Goal: Communication & Community: Share content

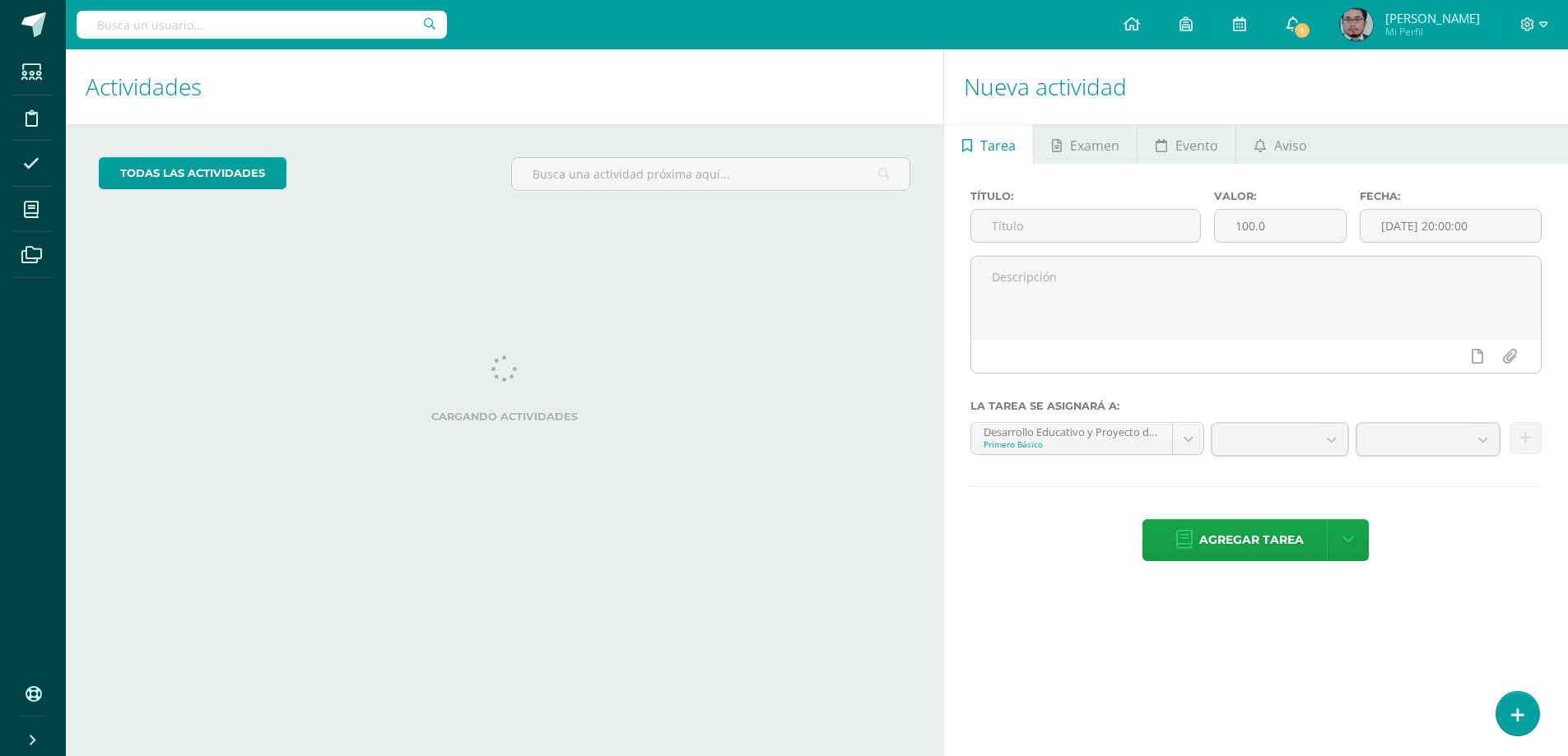
click at [1307, 28] on span "1" at bounding box center [1302, 31] width 18 height 18
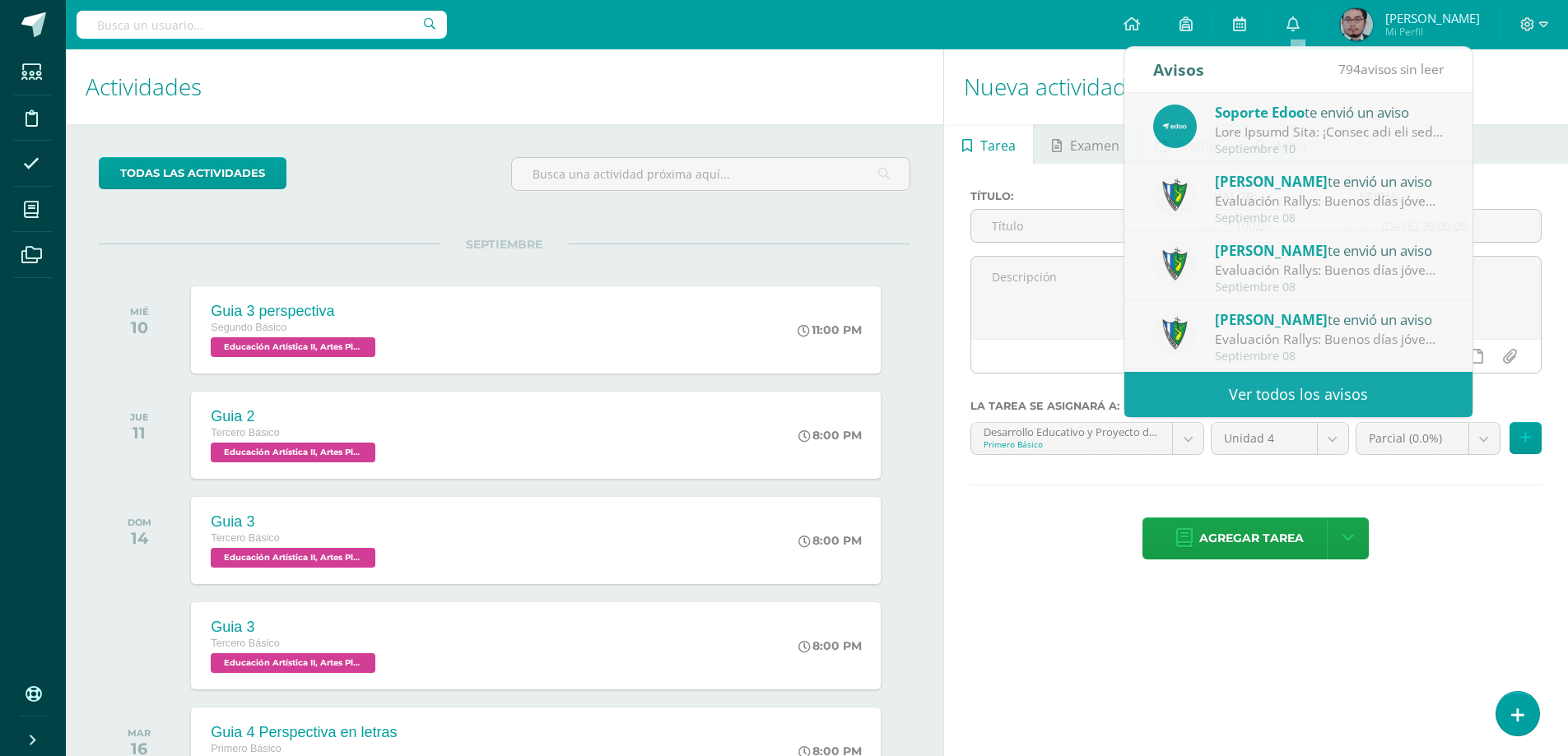
click at [1499, 141] on ul "Tarea Examen Evento Aviso" at bounding box center [1257, 144] width 624 height 40
click at [1286, 134] on span "Aviso" at bounding box center [1290, 146] width 33 height 40
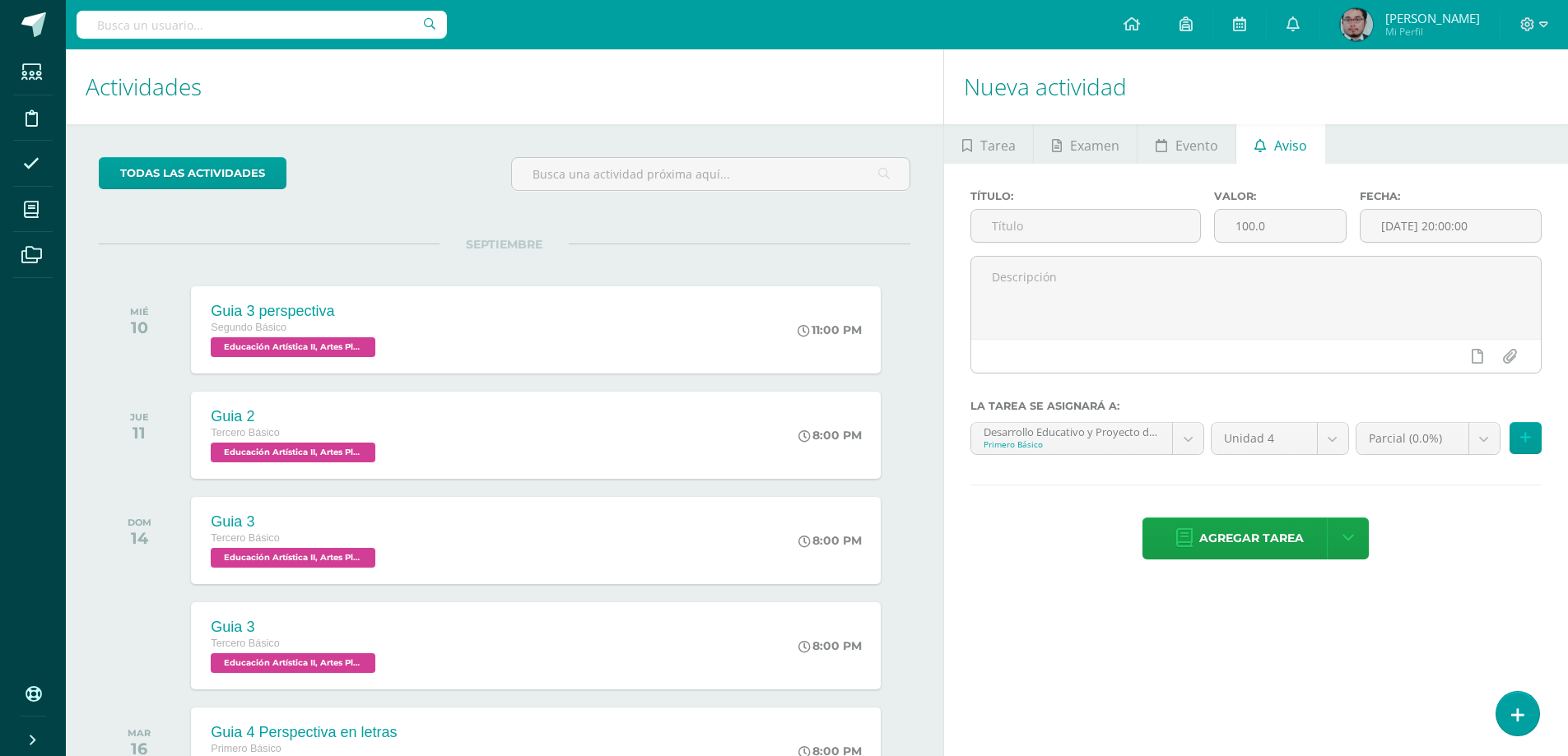
click at [0, 0] on textarea at bounding box center [0, 0] width 0 height 0
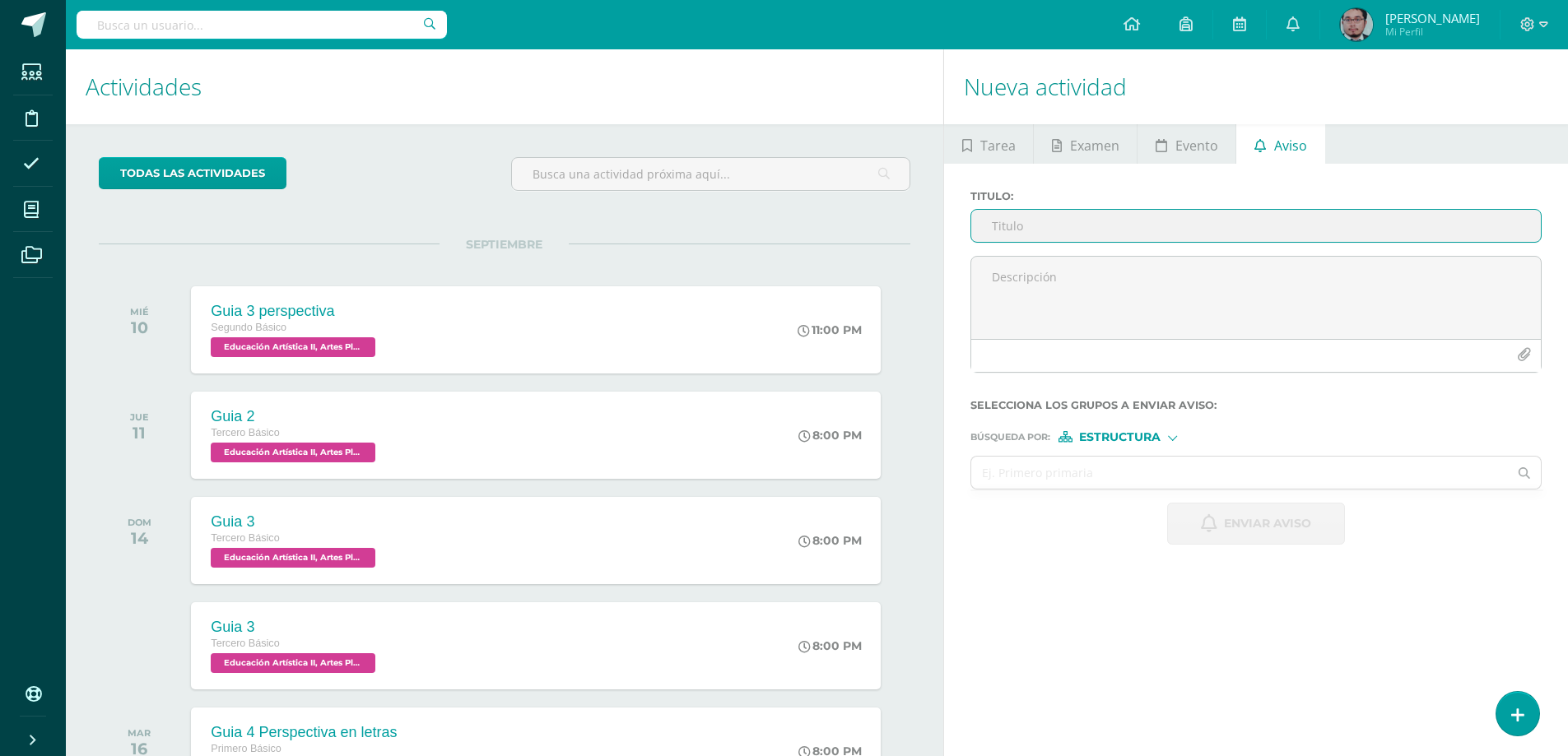
click at [1322, 219] on input "Titulo :" at bounding box center [1256, 226] width 570 height 32
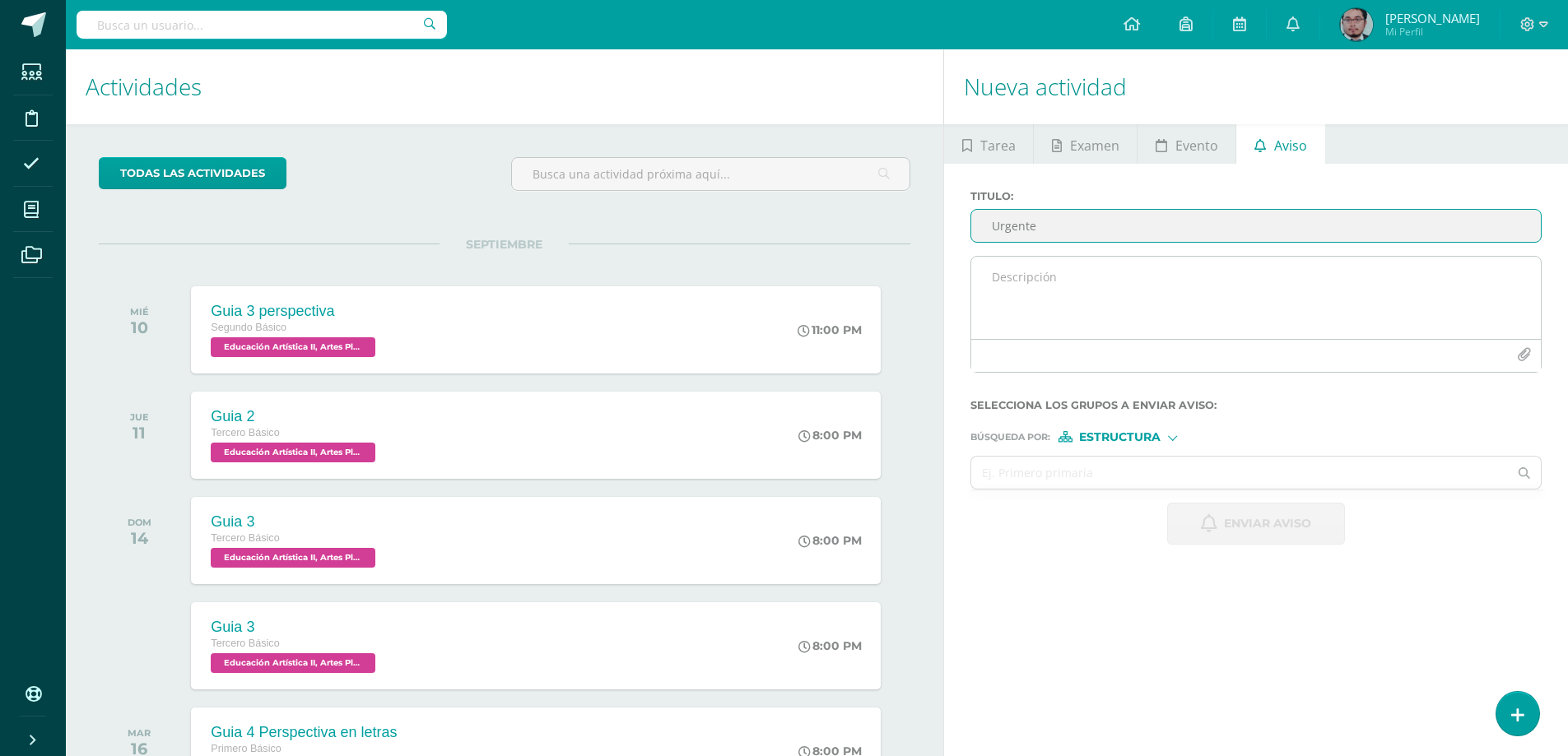
type input "Urgente"
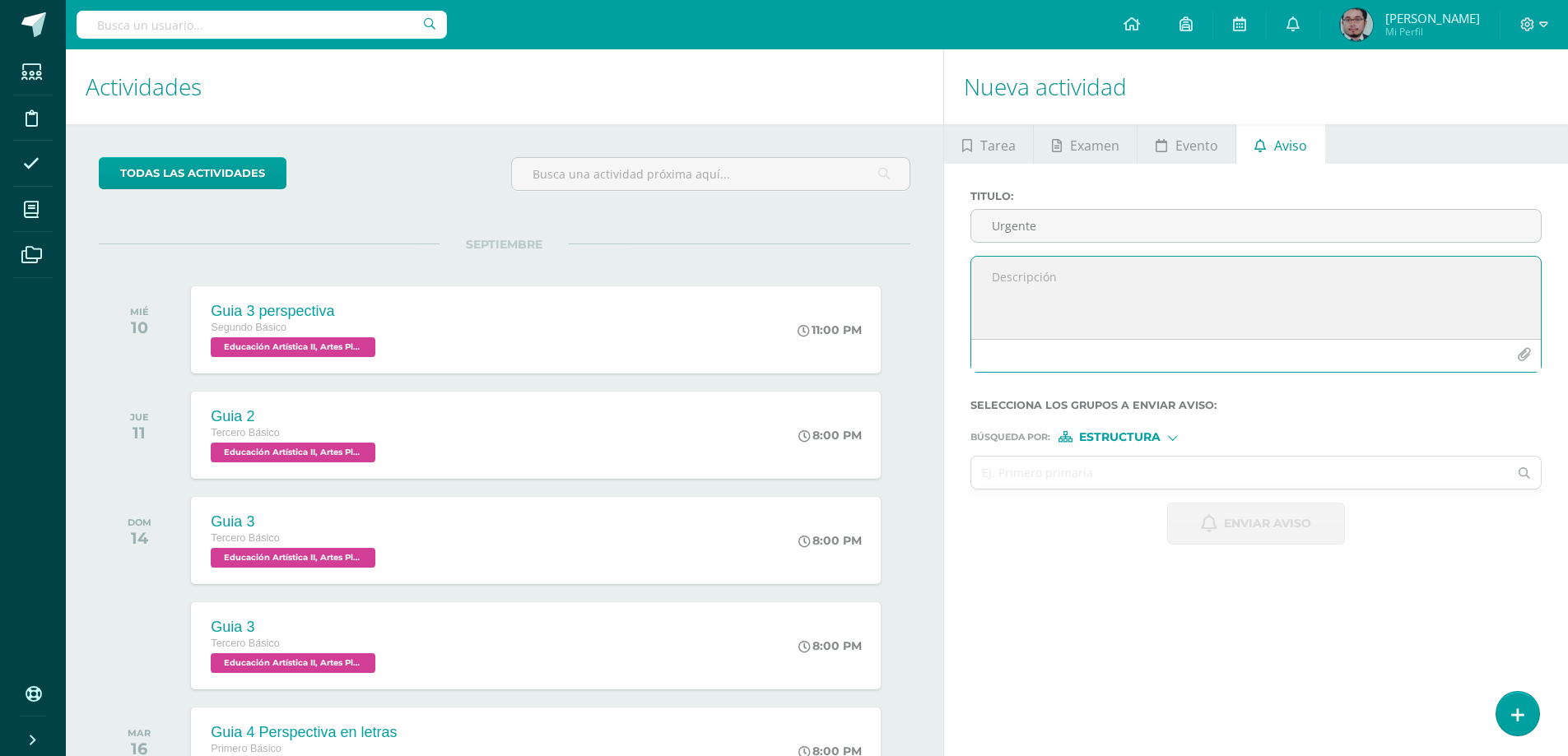
click at [1268, 277] on textarea at bounding box center [1256, 297] width 570 height 82
type textarea "Mañana entregan su perspectiva con FONDO de cielo"
click at [1078, 475] on input "text" at bounding box center [1240, 473] width 537 height 32
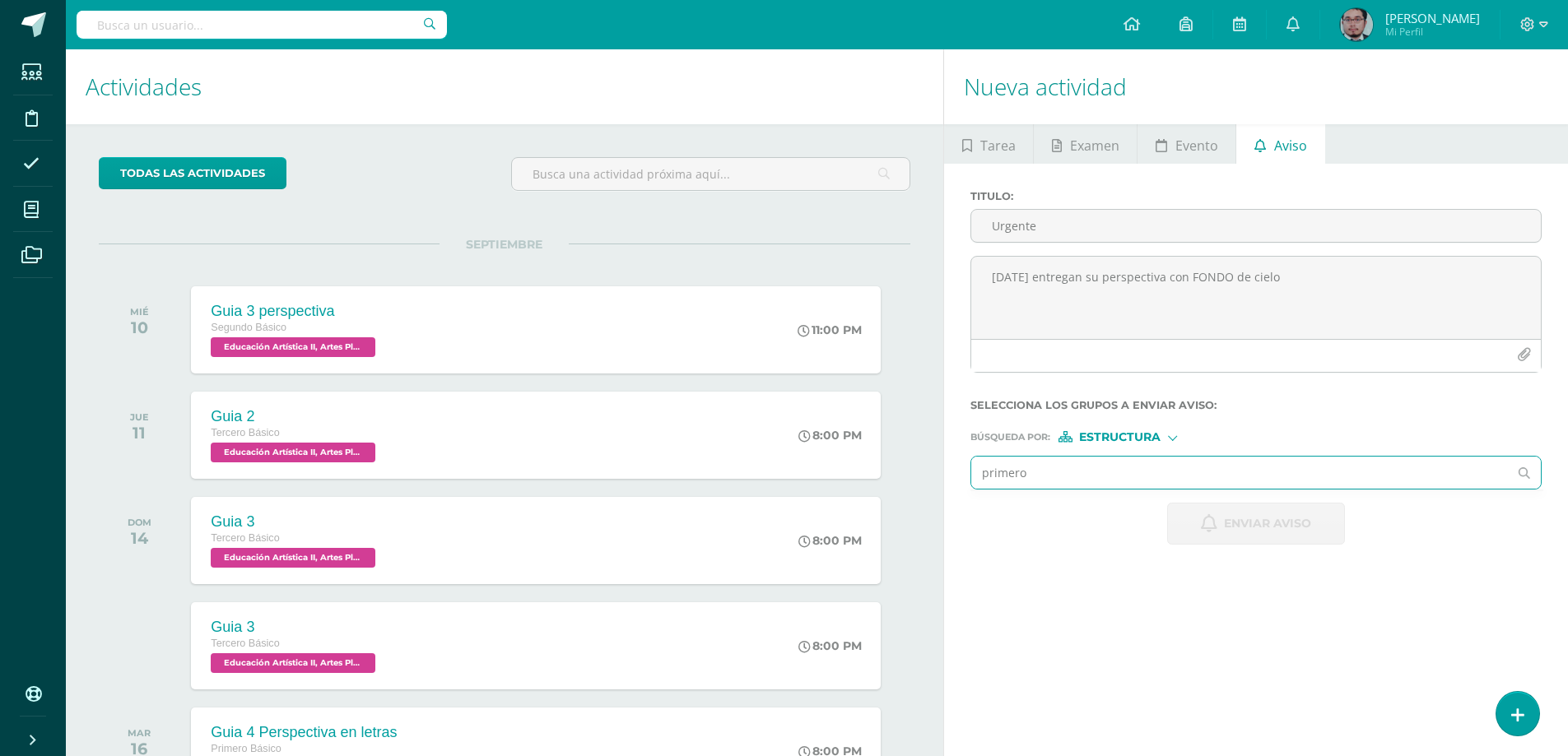
type input "primero a"
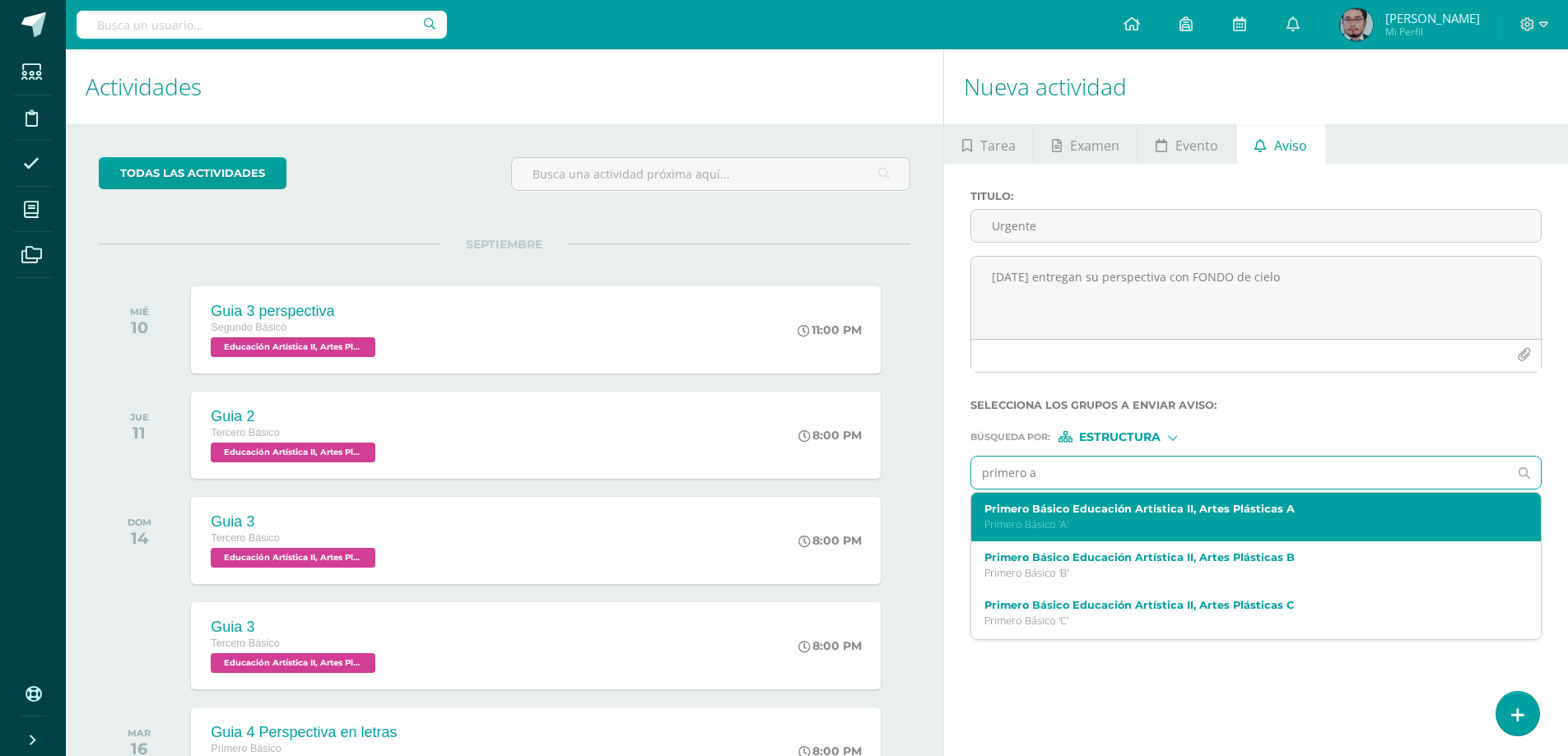
click at [1070, 517] on div "Primero Básico Educación Artística II, Artes Plásticas A Primero Básico 'A'" at bounding box center [1244, 517] width 519 height 29
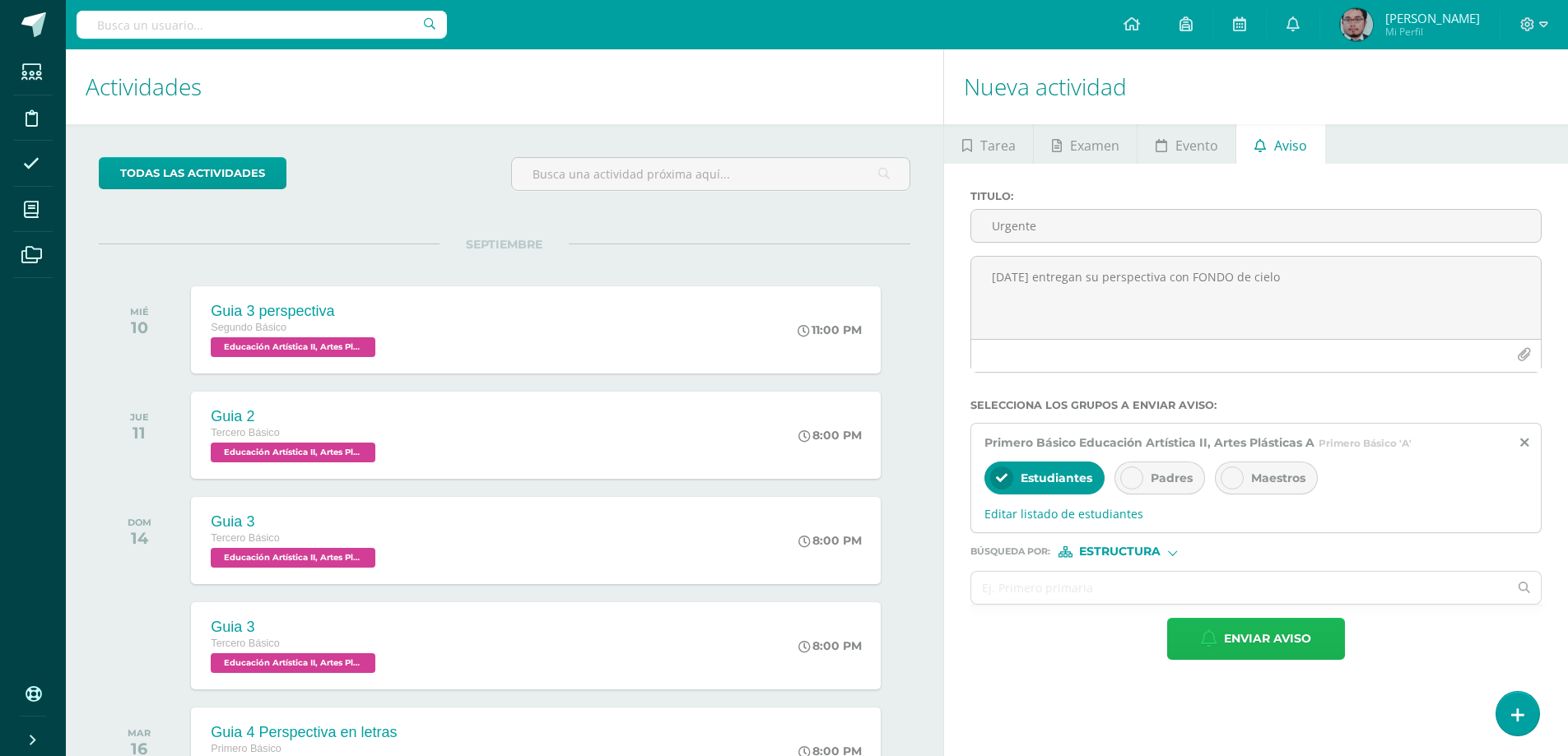
click at [1245, 637] on span "Enviar aviso" at bounding box center [1268, 639] width 87 height 41
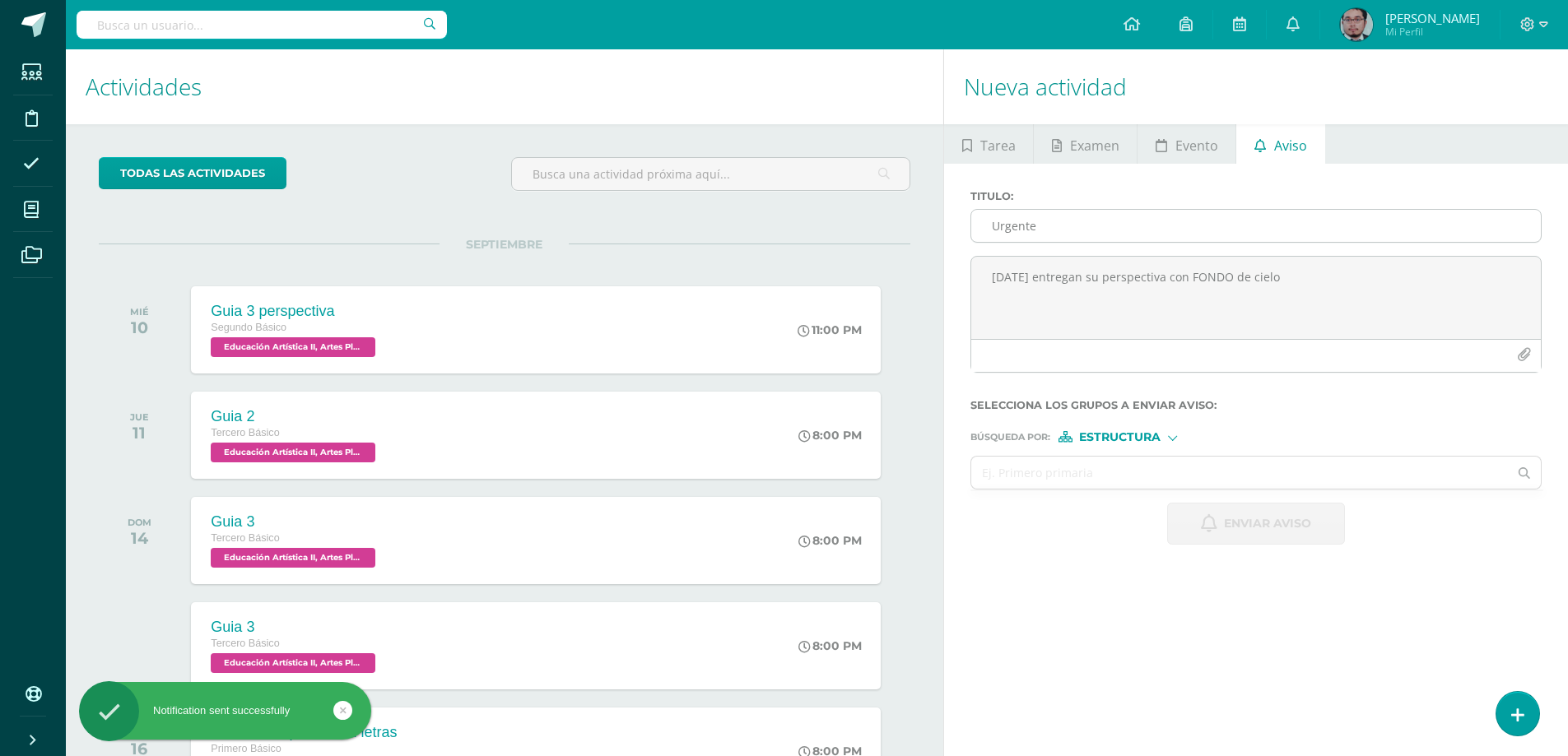
click at [1213, 219] on input "Urgente" at bounding box center [1256, 226] width 570 height 32
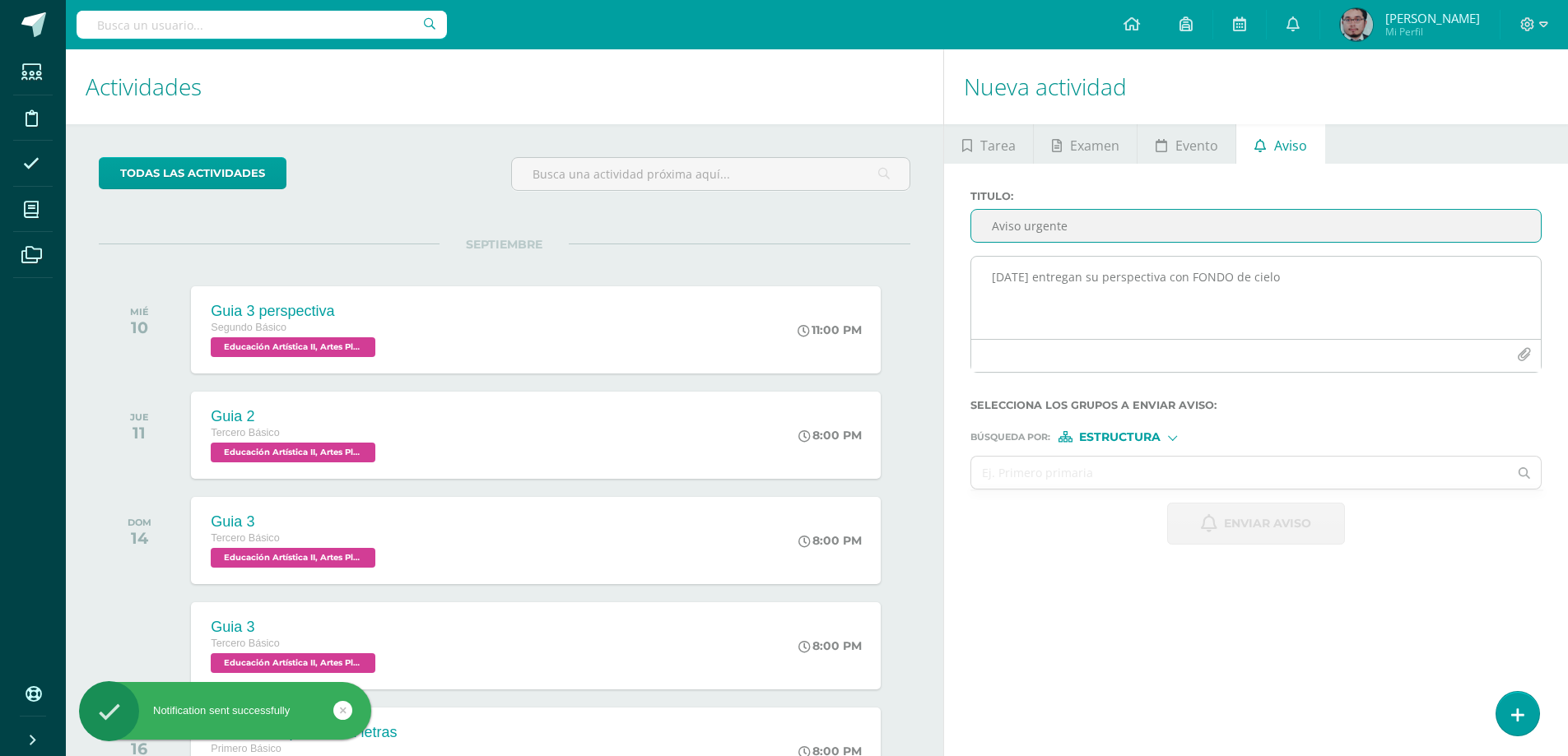
type input "Aviso urgente"
click at [1164, 299] on textarea "Mañana entregan su perspectiva con FONDO de cielo" at bounding box center [1256, 297] width 570 height 82
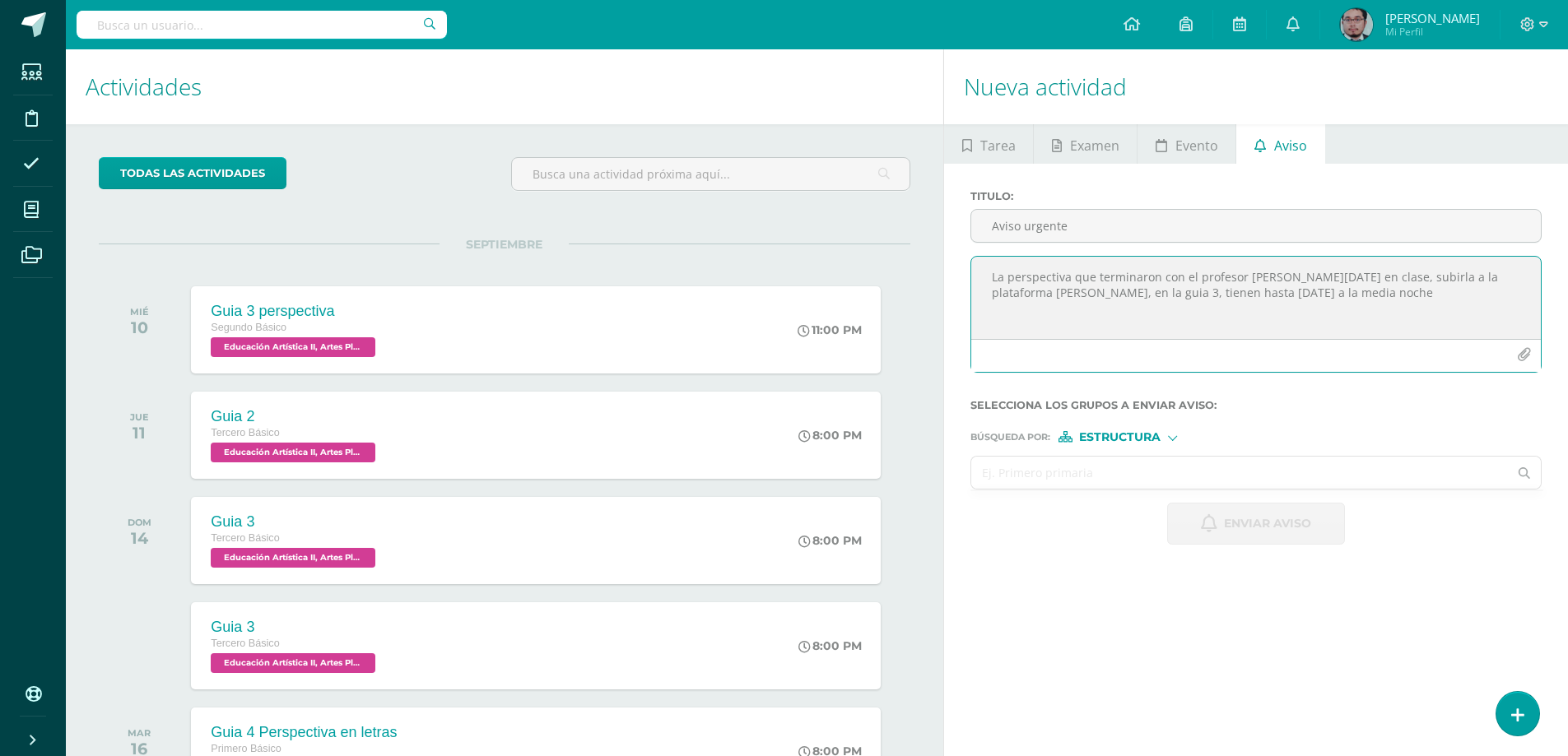
type textarea "La perspectiva que terminaron con el profesor Ismael hoy en clase, subirla a la…"
click at [1150, 481] on input "text" at bounding box center [1240, 473] width 537 height 32
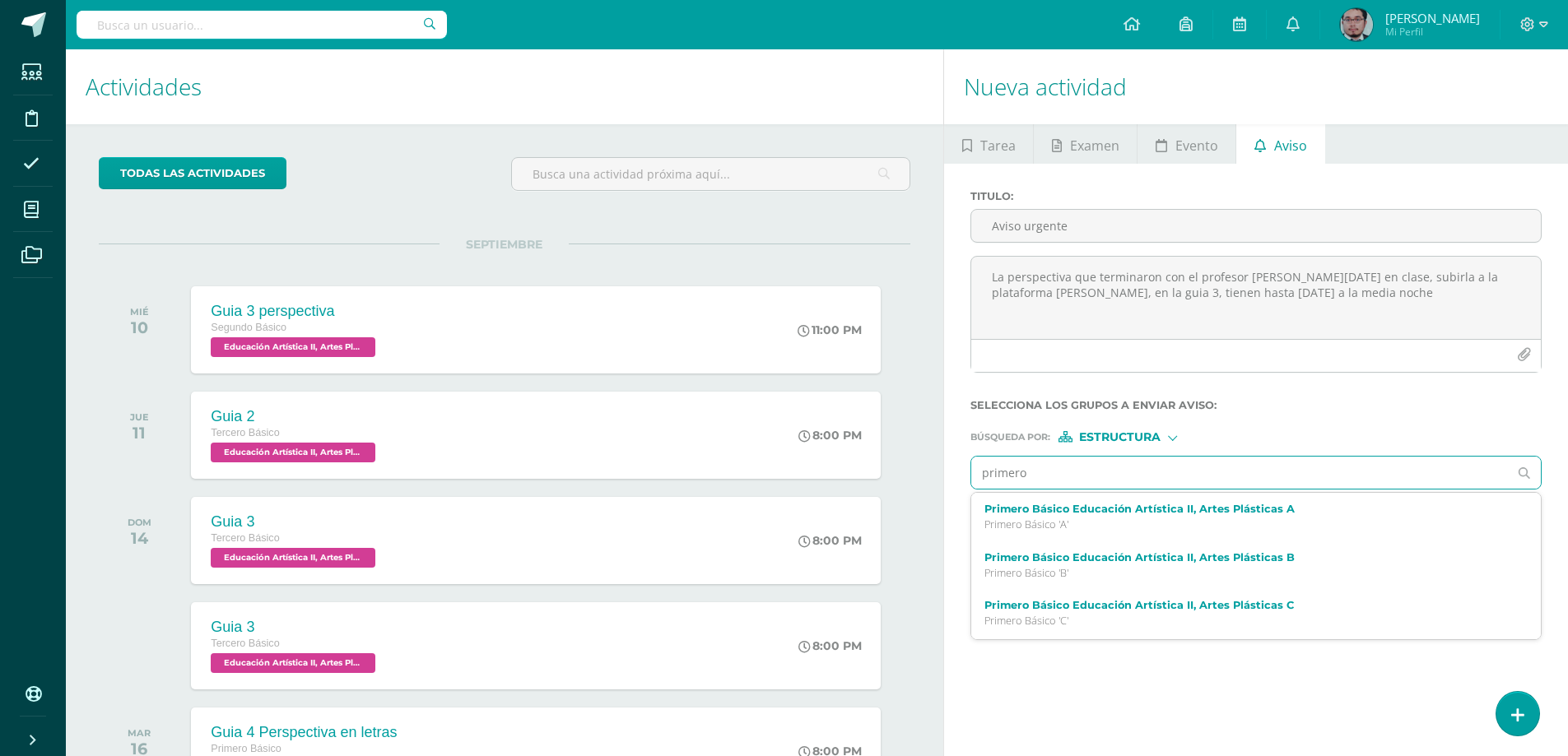
type input "primero d"
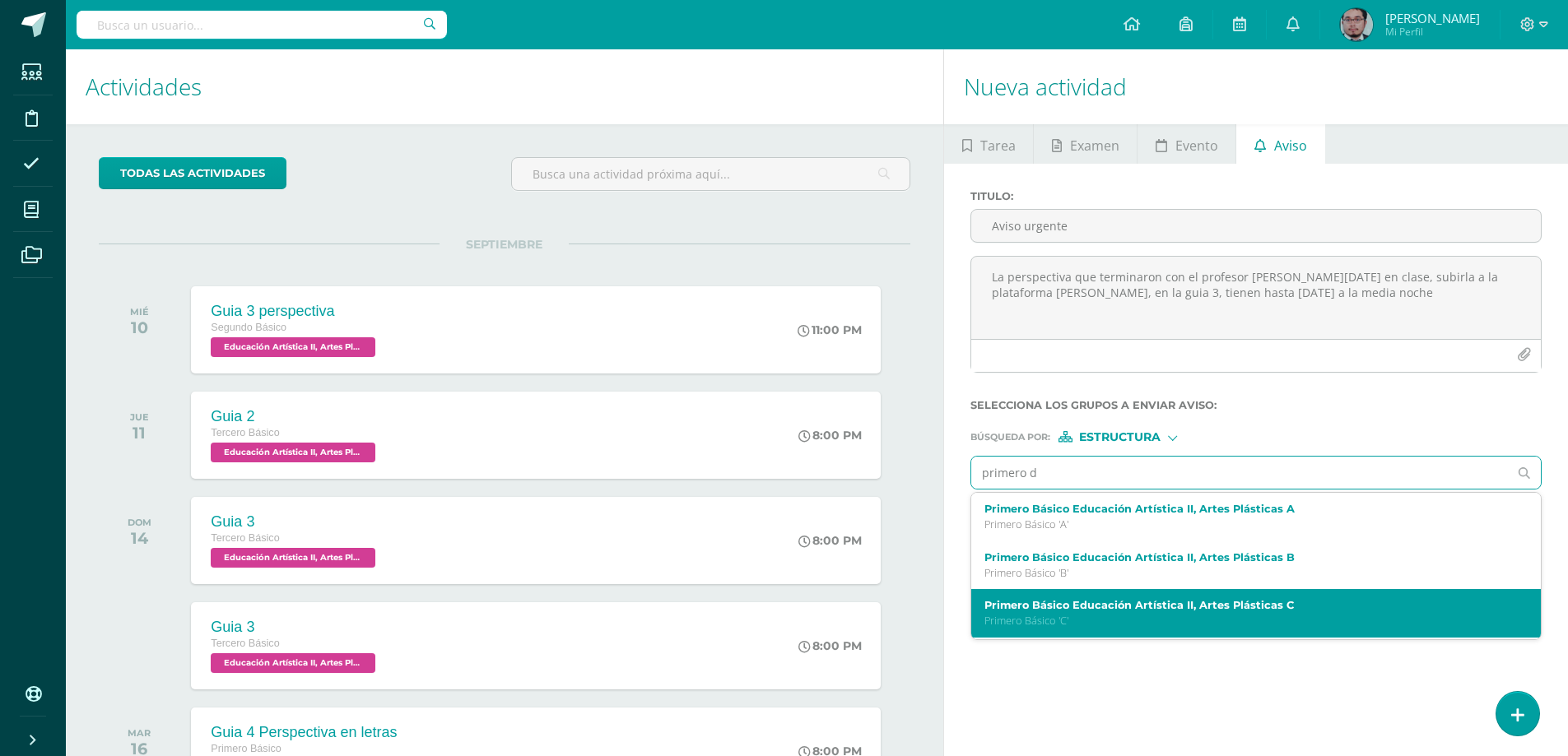
scroll to position [82, 0]
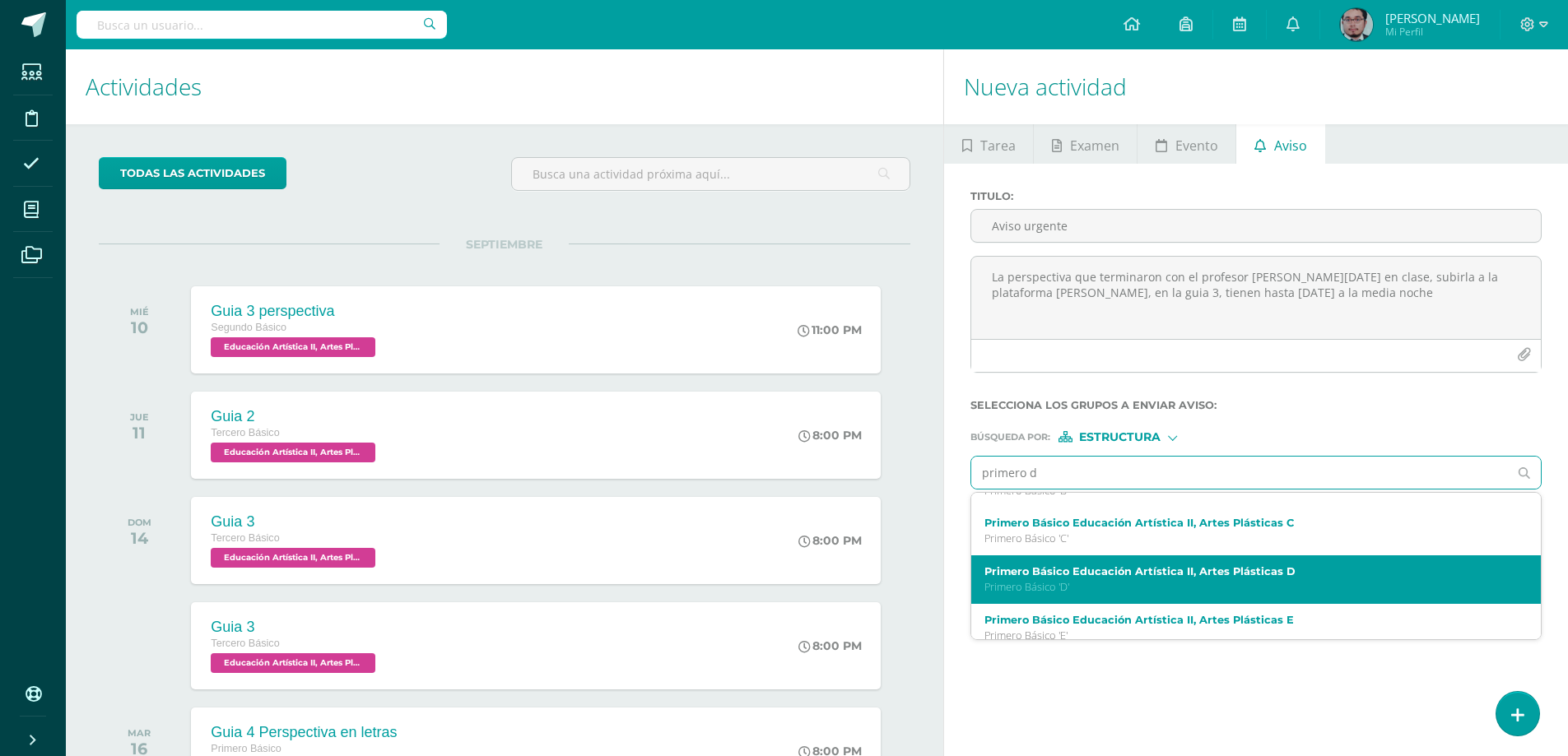
click at [1120, 588] on p "Primero Básico 'D'" at bounding box center [1244, 588] width 519 height 14
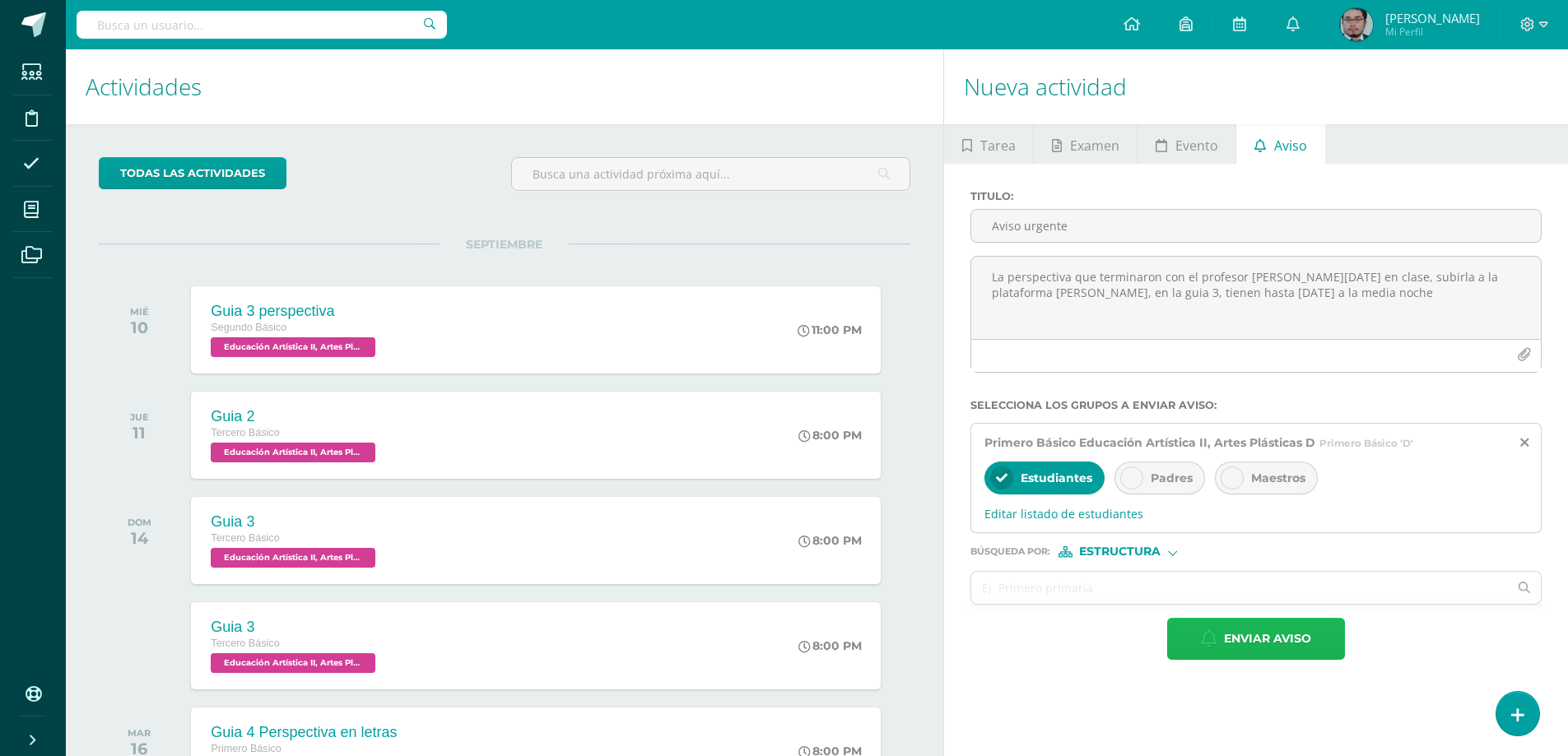
click at [1259, 639] on span "Enviar aviso" at bounding box center [1268, 639] width 87 height 41
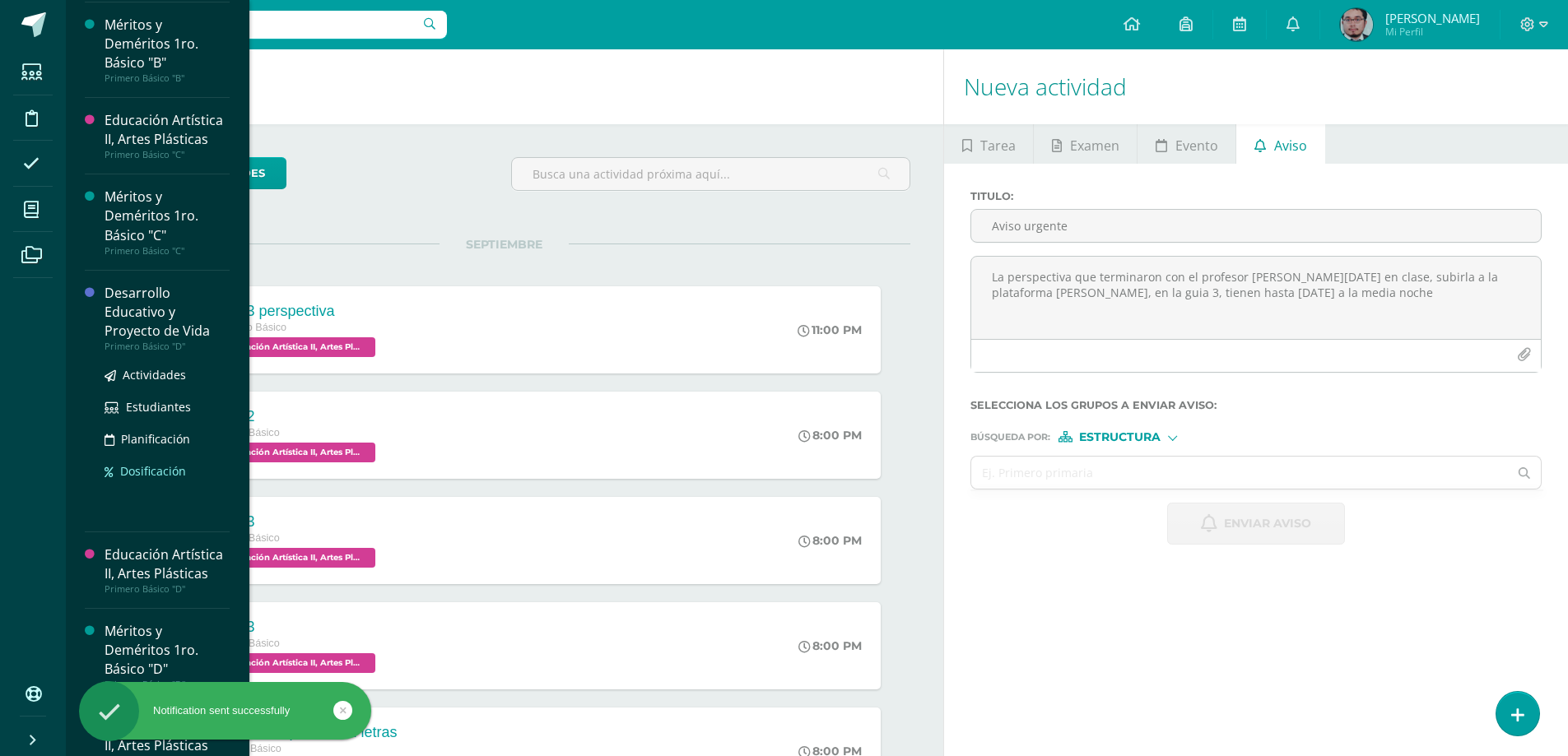
scroll to position [329, 0]
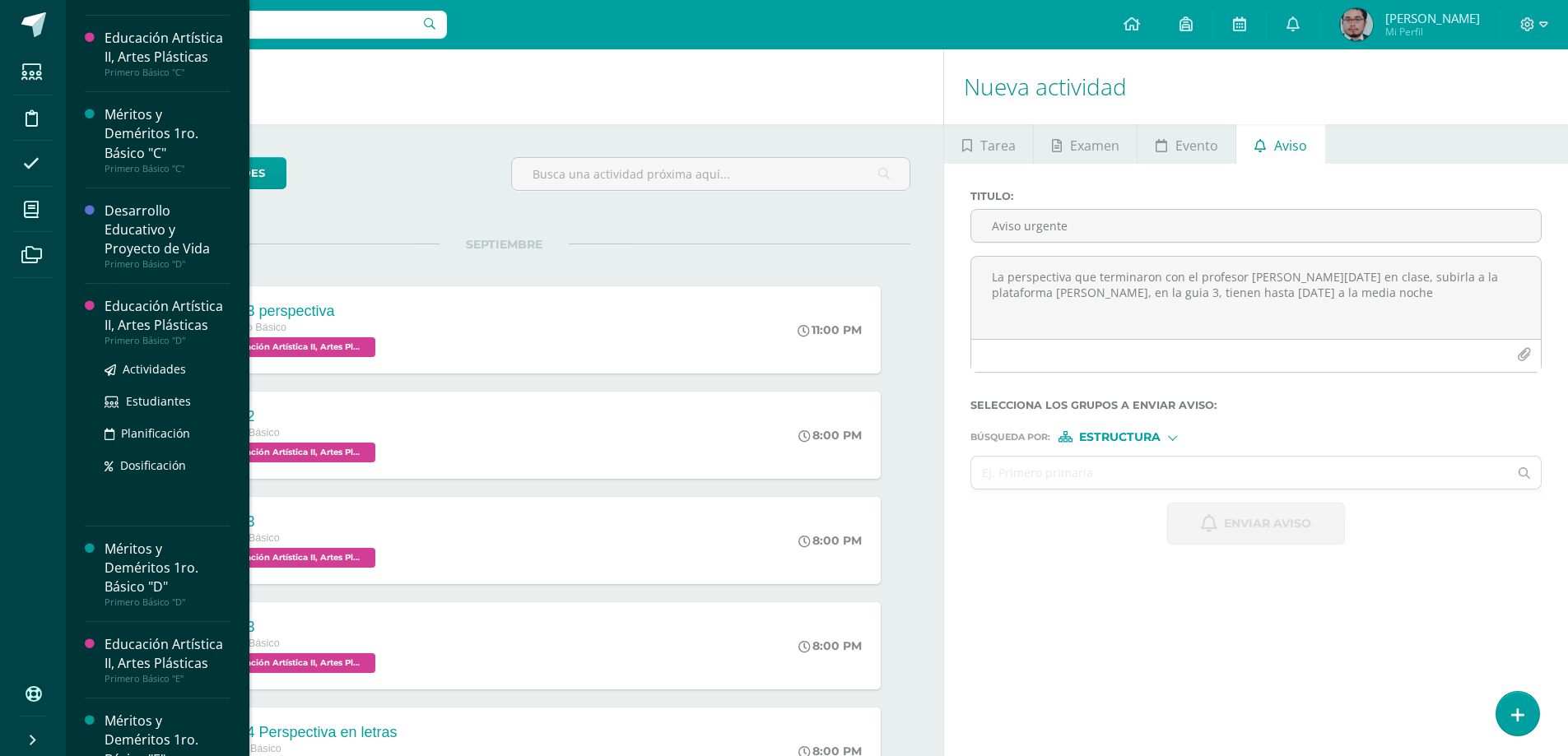
click at [153, 330] on div "Educación Artística II, Artes Plásticas" at bounding box center [167, 316] width 125 height 38
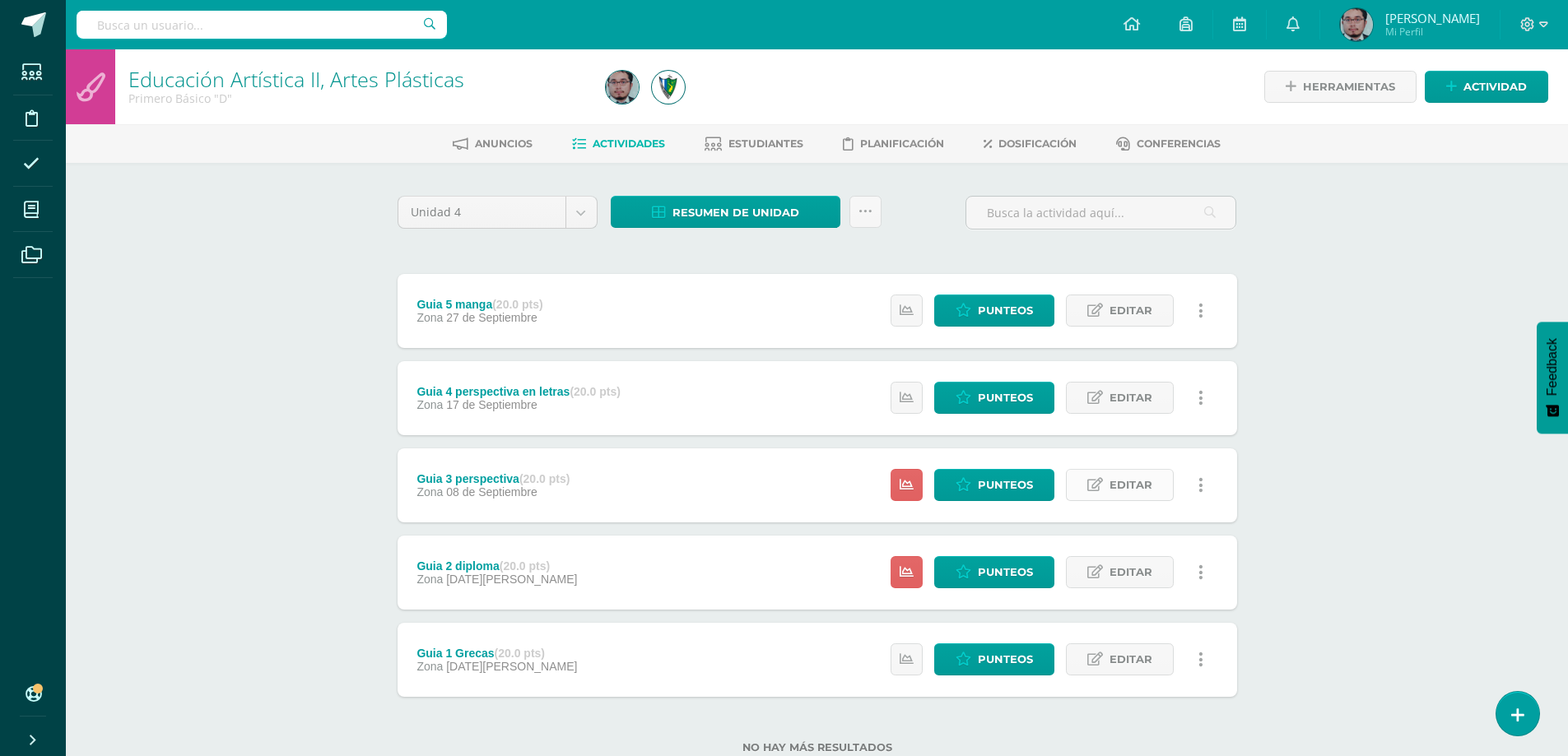
click at [1118, 482] on span "Editar" at bounding box center [1131, 485] width 43 height 31
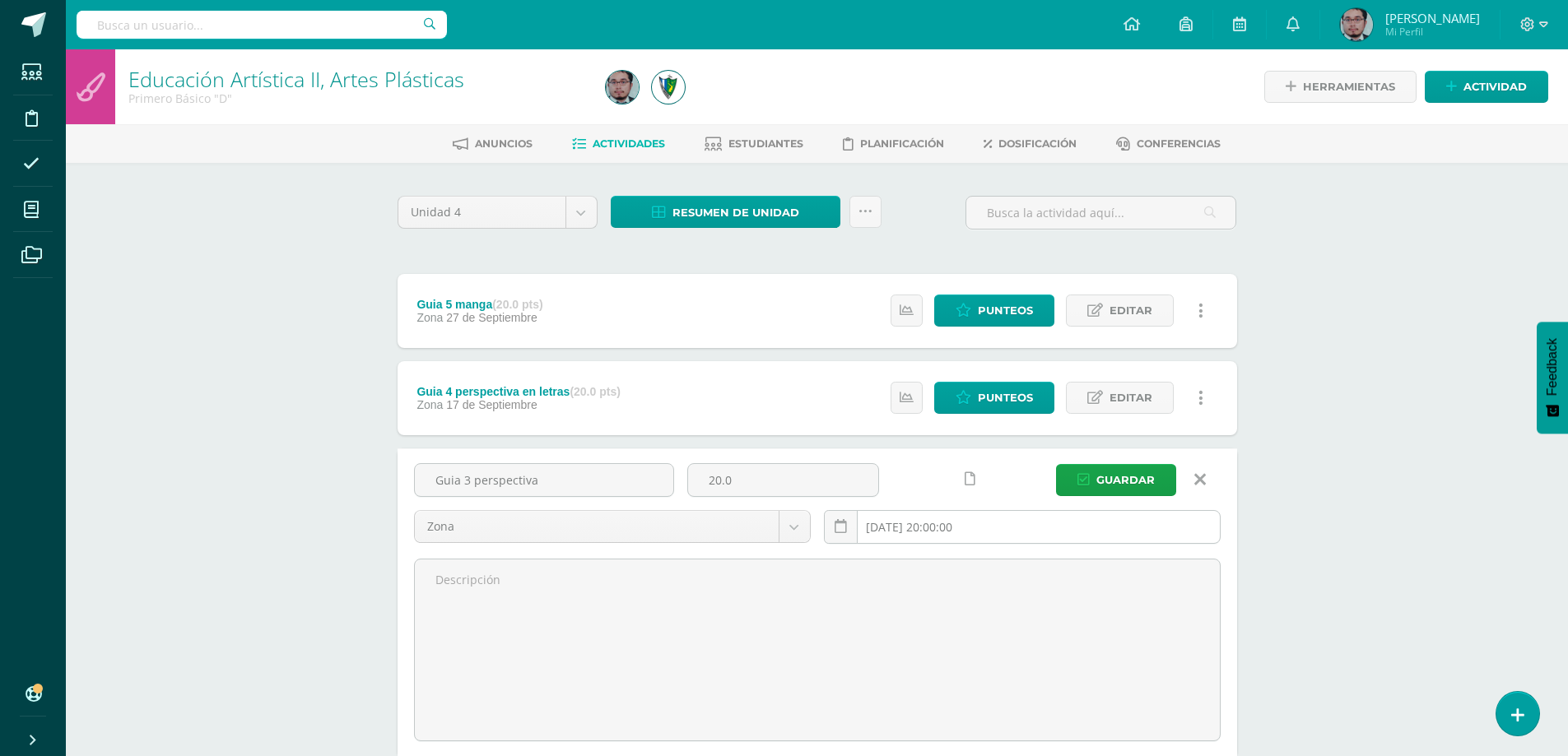
click at [992, 512] on input "2025-09-08 20:00:00" at bounding box center [1022, 527] width 395 height 32
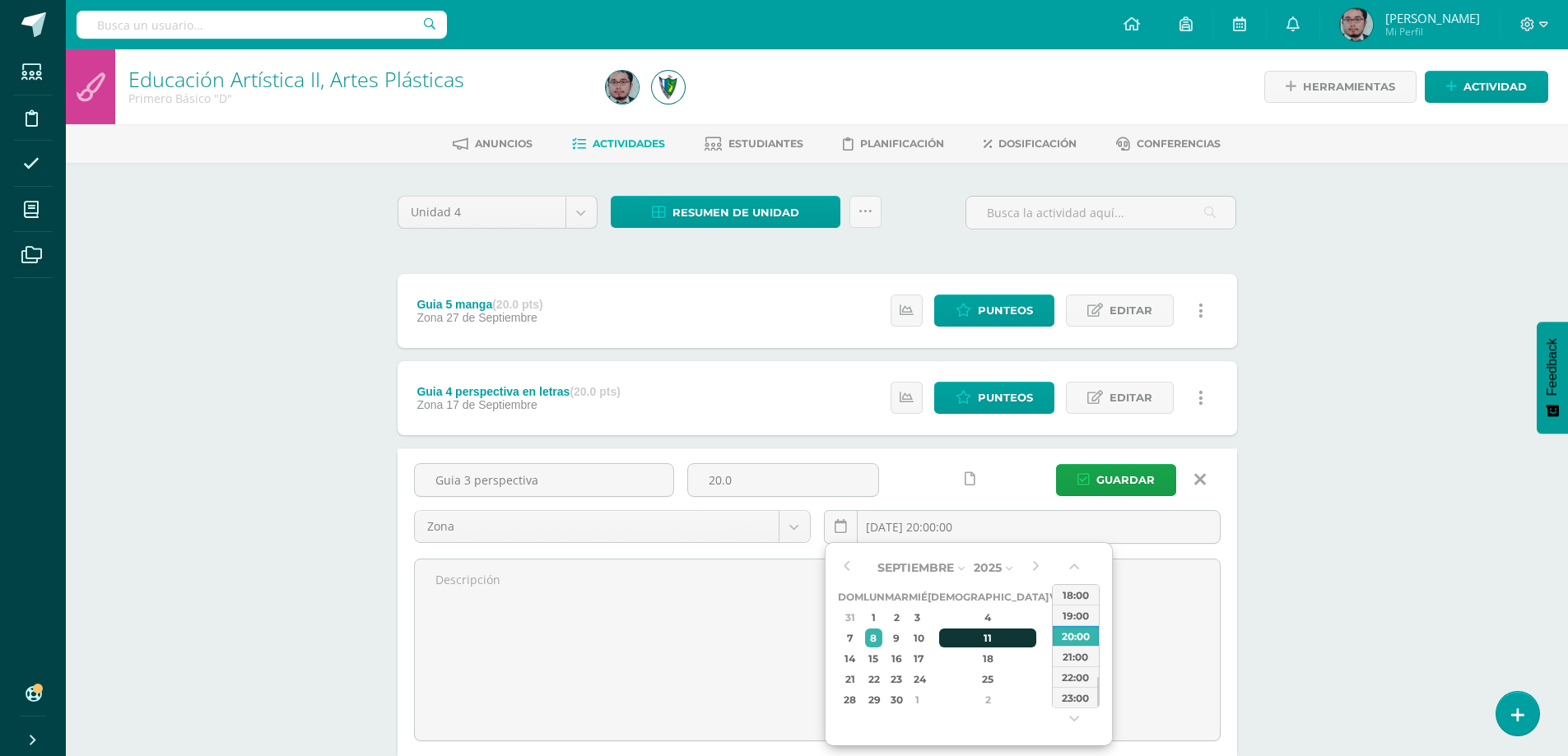
click at [975, 634] on div "11" at bounding box center [988, 638] width 97 height 19
click at [974, 481] on icon at bounding box center [969, 480] width 11 height 14
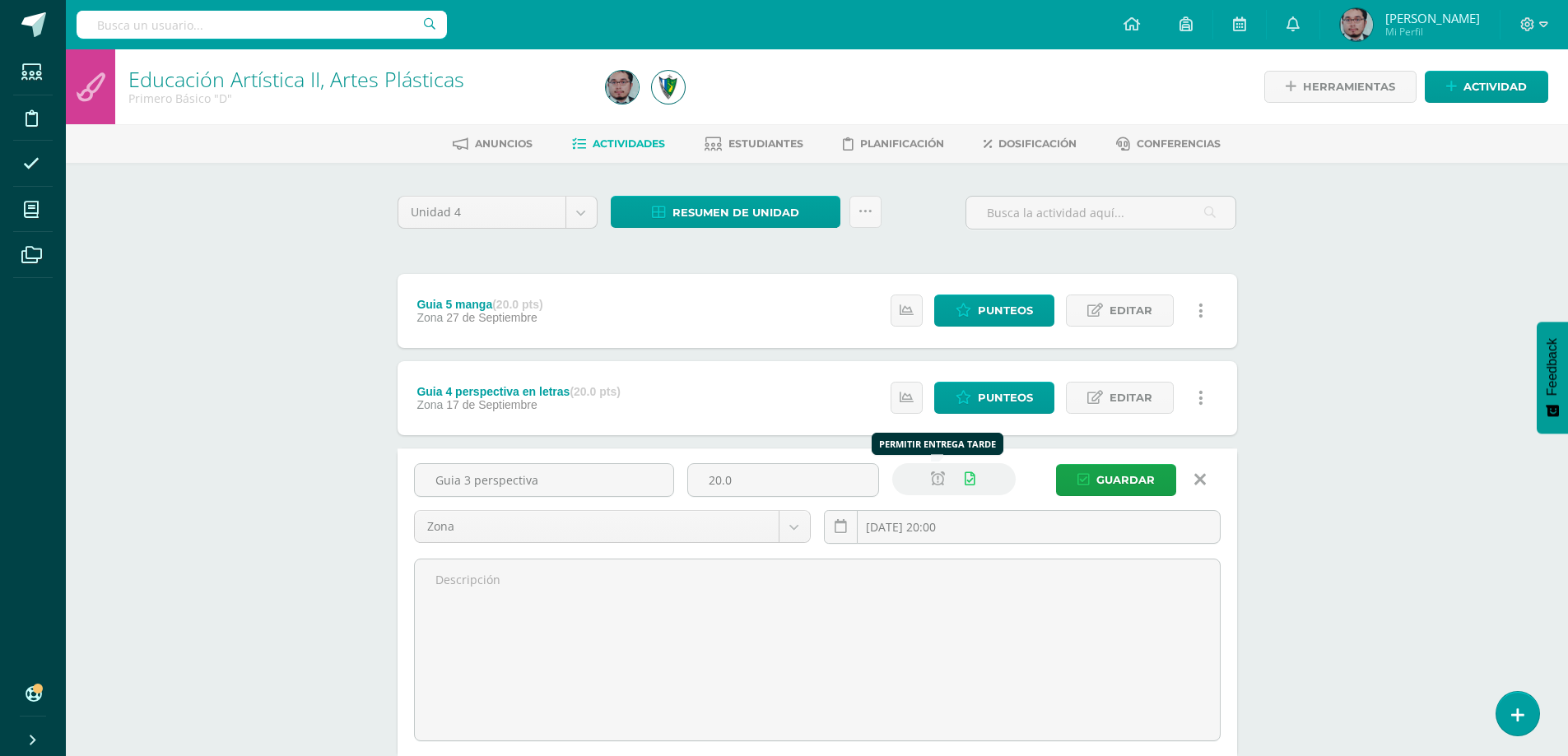
click at [940, 480] on icon at bounding box center [938, 480] width 14 height 14
click at [989, 531] on input "2025-09-11 20:00" at bounding box center [1022, 527] width 395 height 32
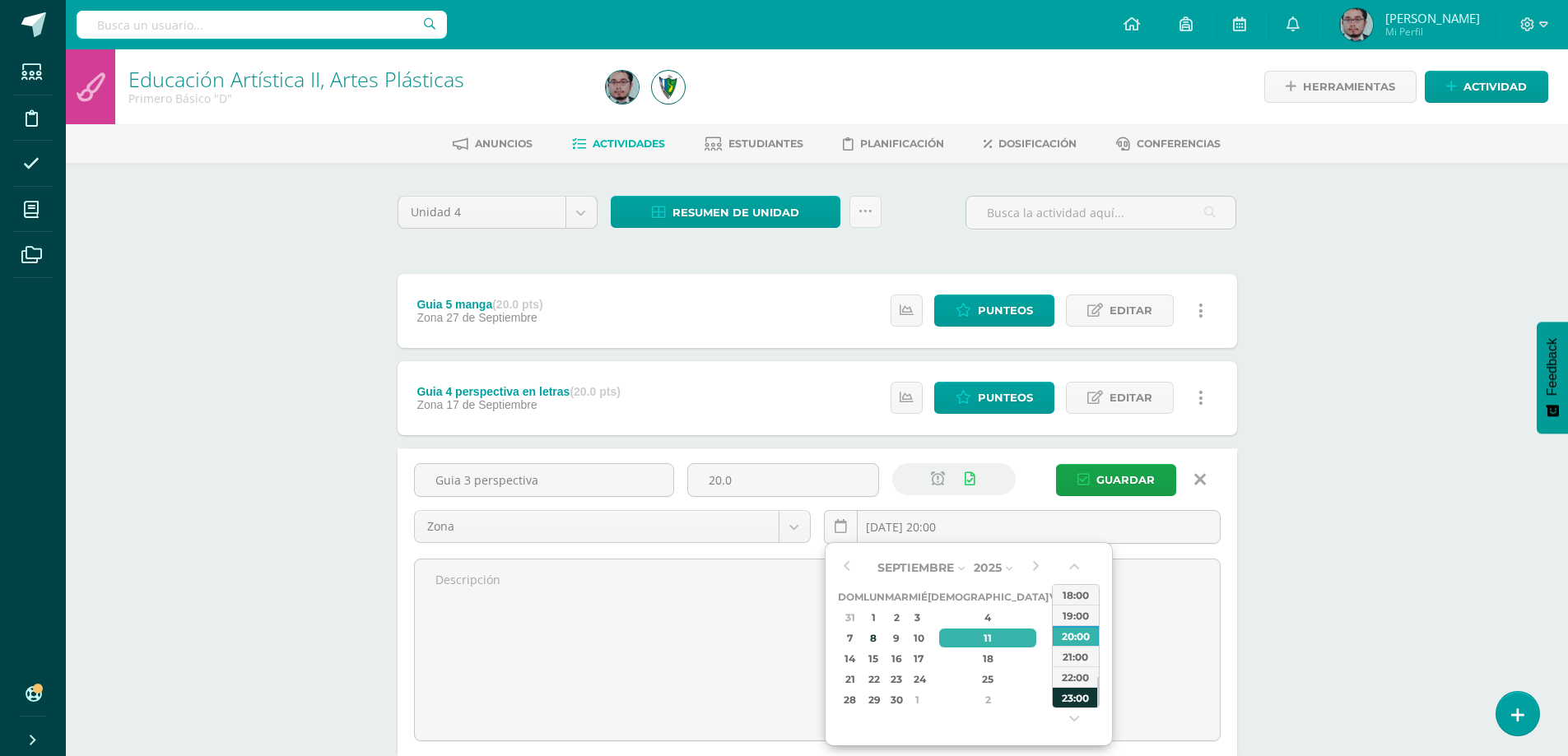
click at [1083, 691] on div "23:00" at bounding box center [1075, 698] width 47 height 21
type input "2025-09-11 23:00"
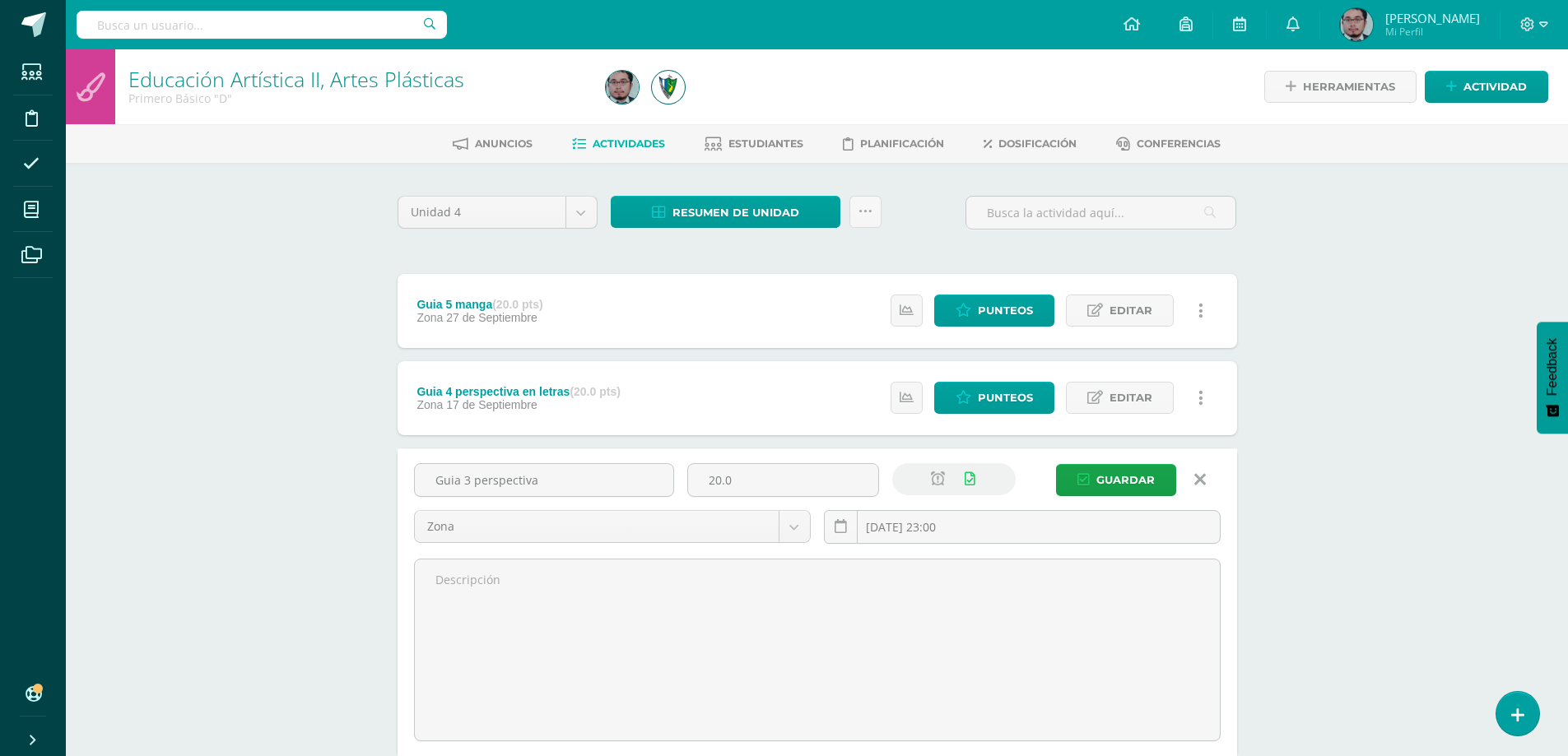
click at [1083, 691] on textarea at bounding box center [818, 650] width 805 height 181
click at [941, 482] on icon at bounding box center [938, 480] width 14 height 14
click at [1101, 484] on span "Guardar" at bounding box center [1125, 480] width 58 height 31
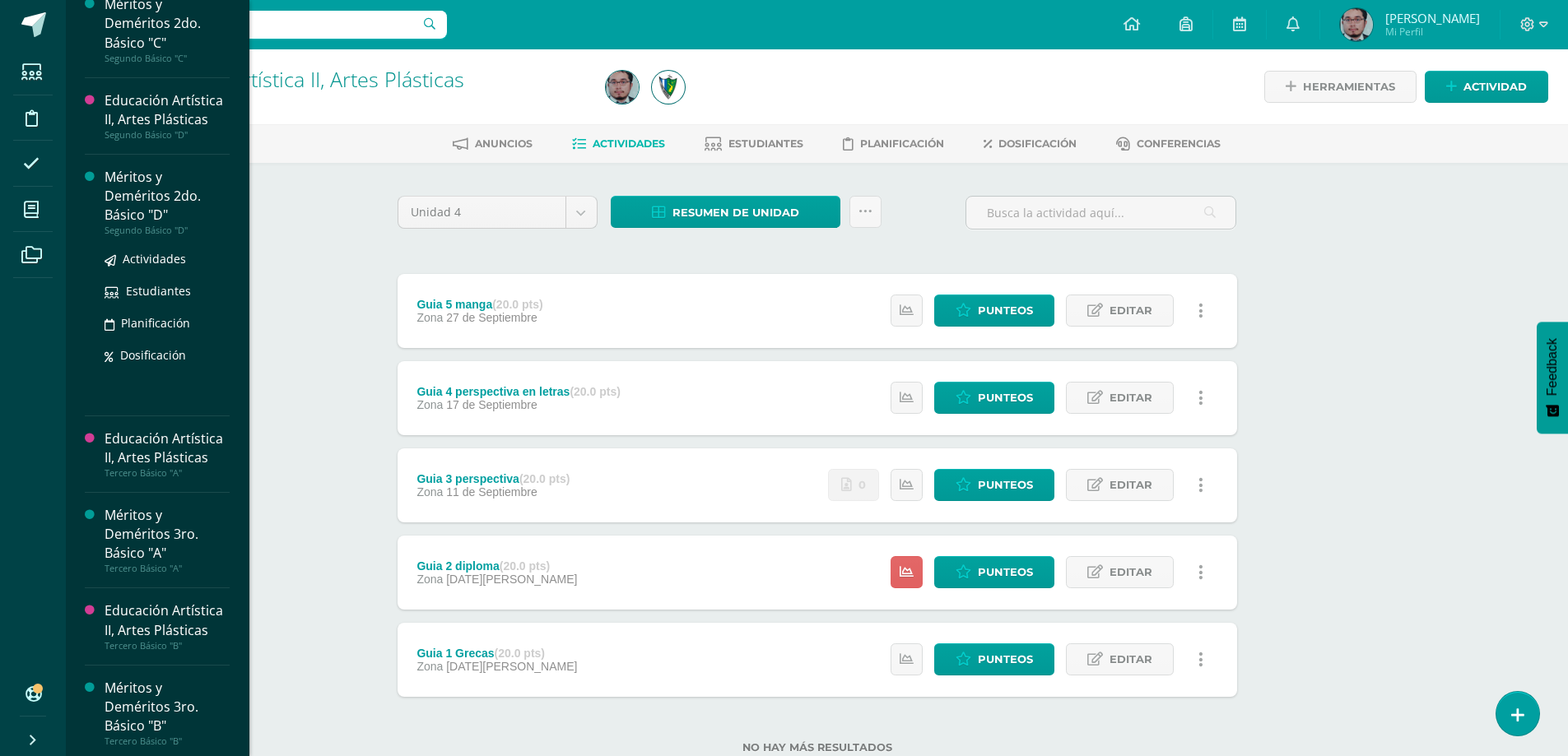
scroll to position [1543, 0]
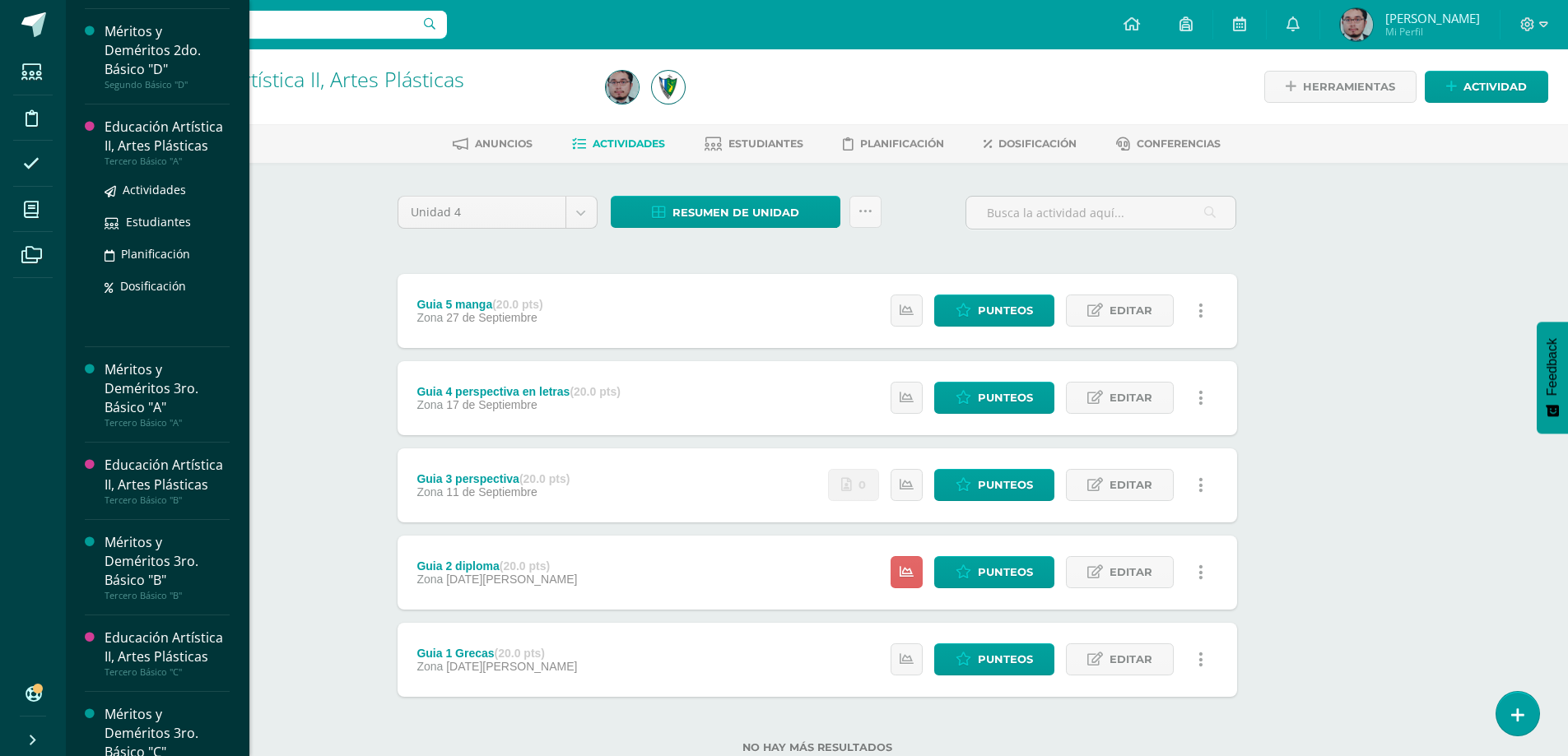
click at [155, 149] on div "Educación Artística II, Artes Plásticas" at bounding box center [167, 137] width 125 height 38
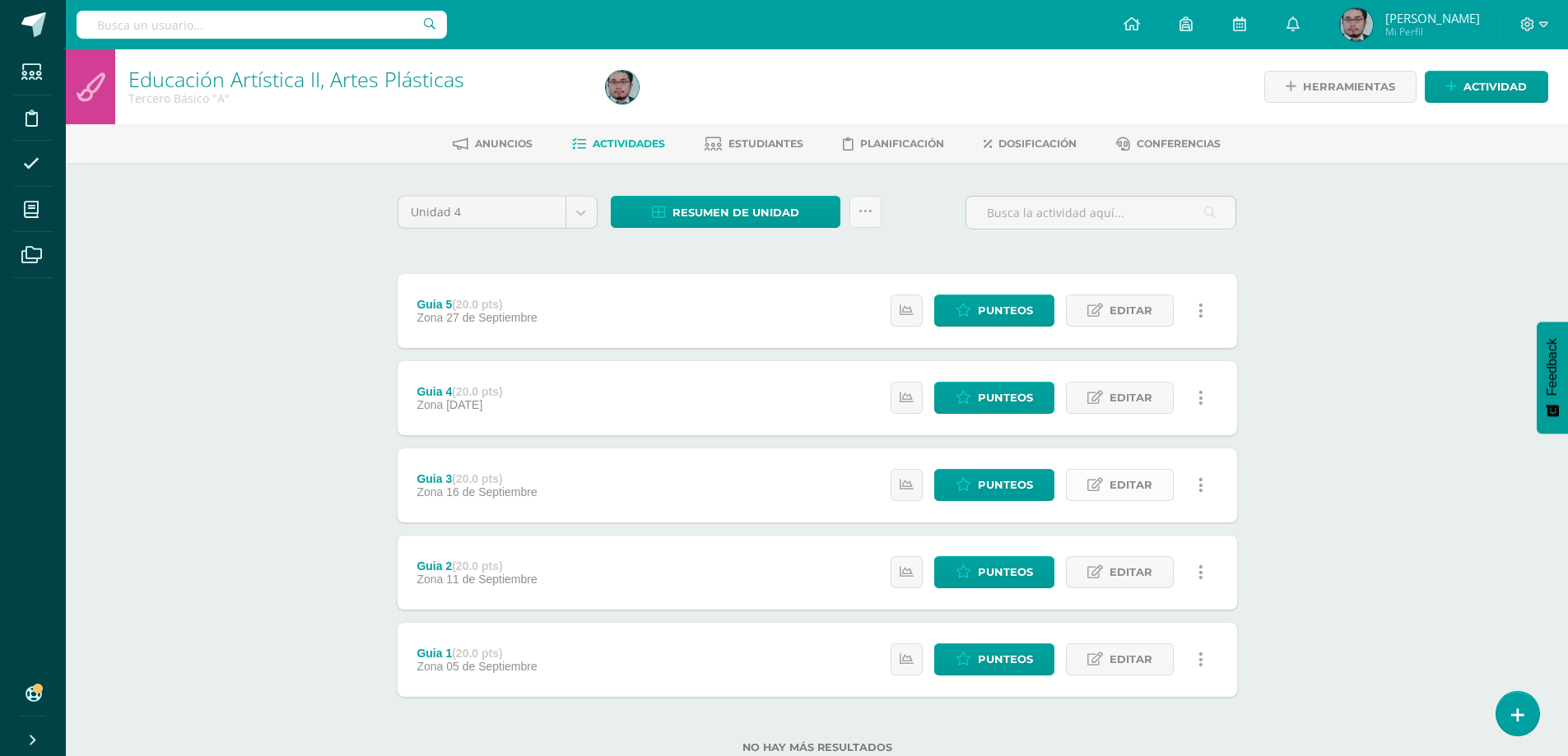
click at [1130, 482] on span "Editar" at bounding box center [1131, 485] width 43 height 31
click at [1130, 482] on form "Guia 3 (20.0 pts) Zona 16 de Septiembre Estatus de Actividad: 32 Estudiantes si…" at bounding box center [817, 486] width 840 height 74
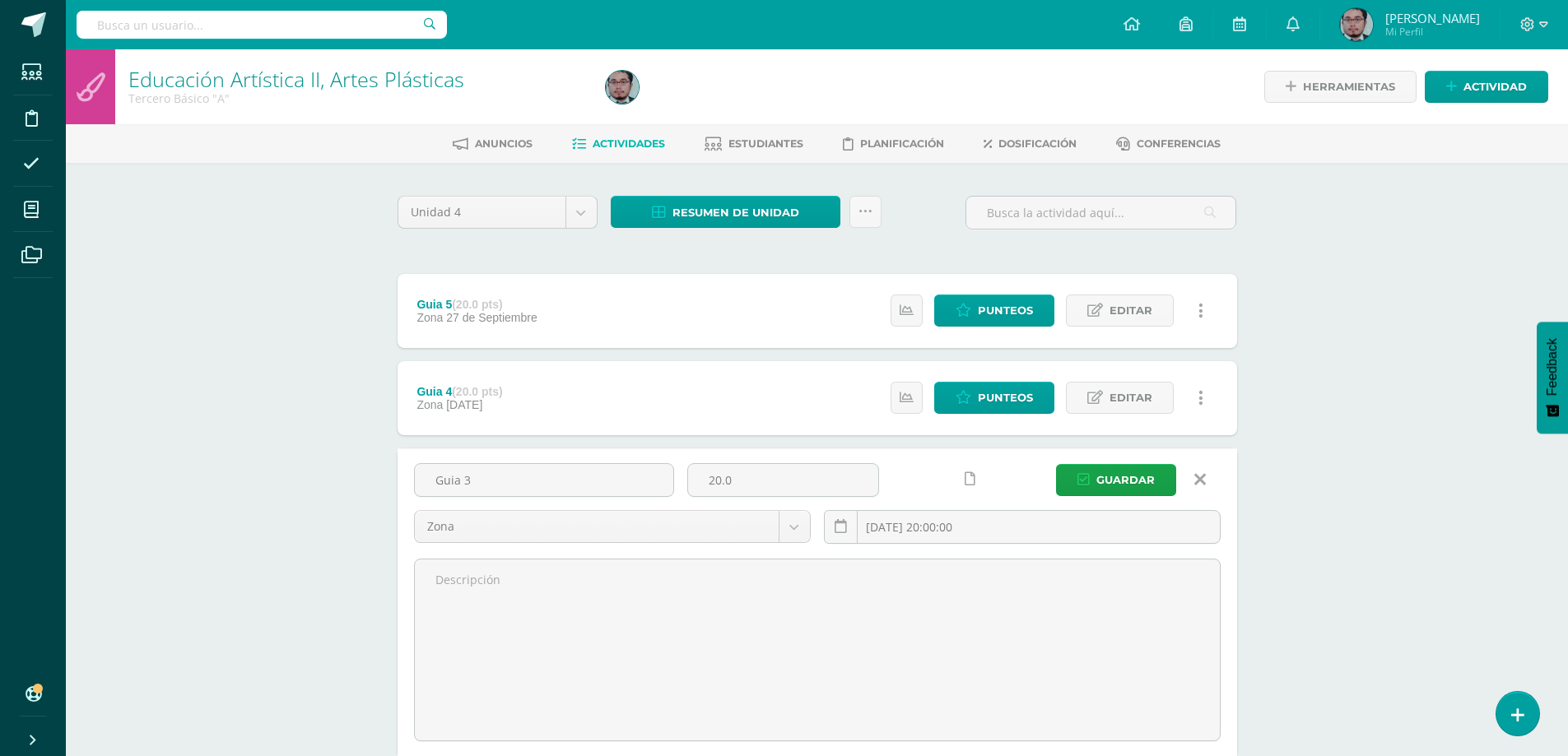
click at [970, 478] on icon at bounding box center [969, 480] width 11 height 14
click at [969, 481] on icon at bounding box center [969, 480] width 11 height 14
click at [947, 479] on link at bounding box center [938, 480] width 32 height 32
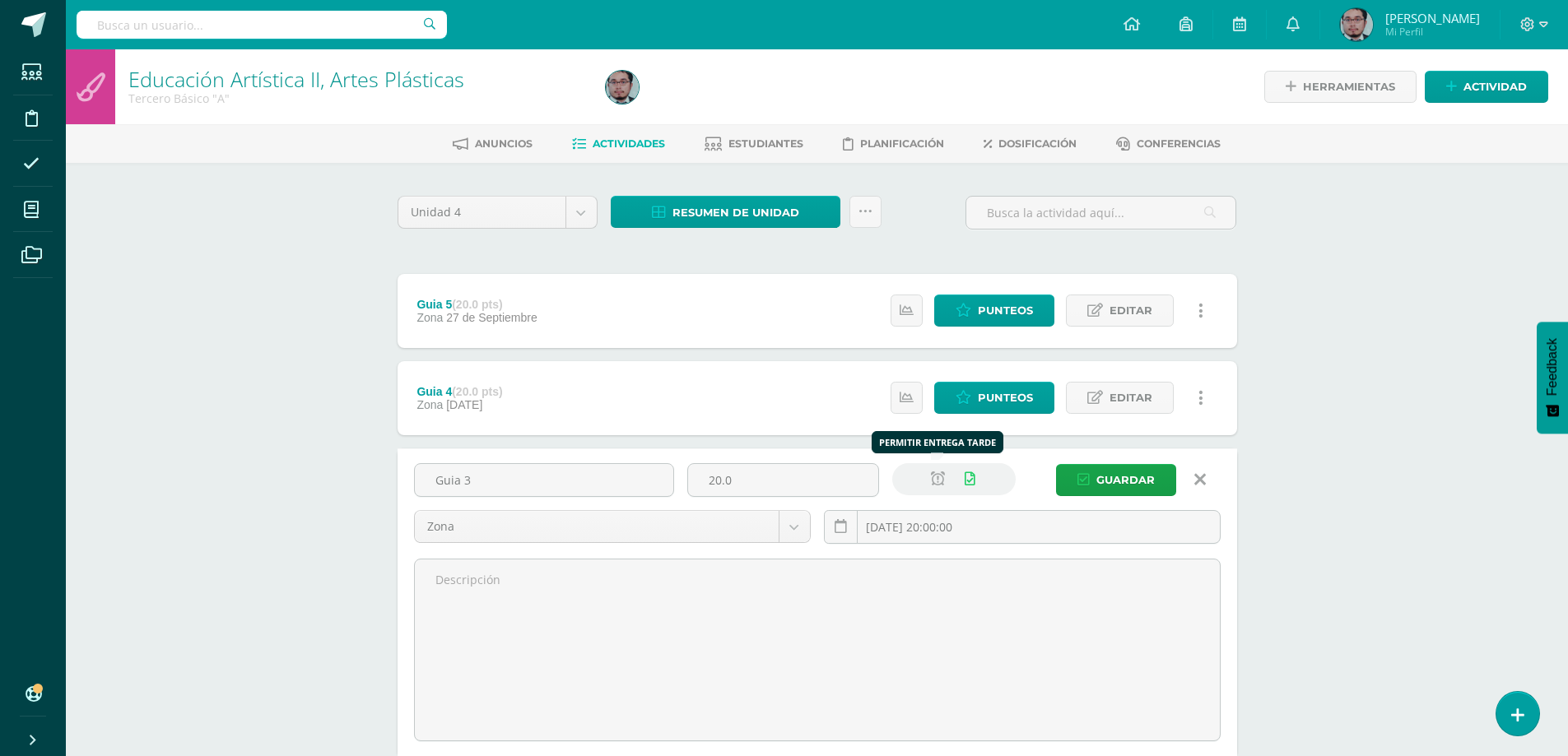
click at [935, 474] on icon at bounding box center [938, 480] width 14 height 14
click at [941, 476] on icon at bounding box center [938, 480] width 14 height 14
click at [1001, 528] on input "2025-09-16 20:00:00" at bounding box center [1022, 527] width 395 height 32
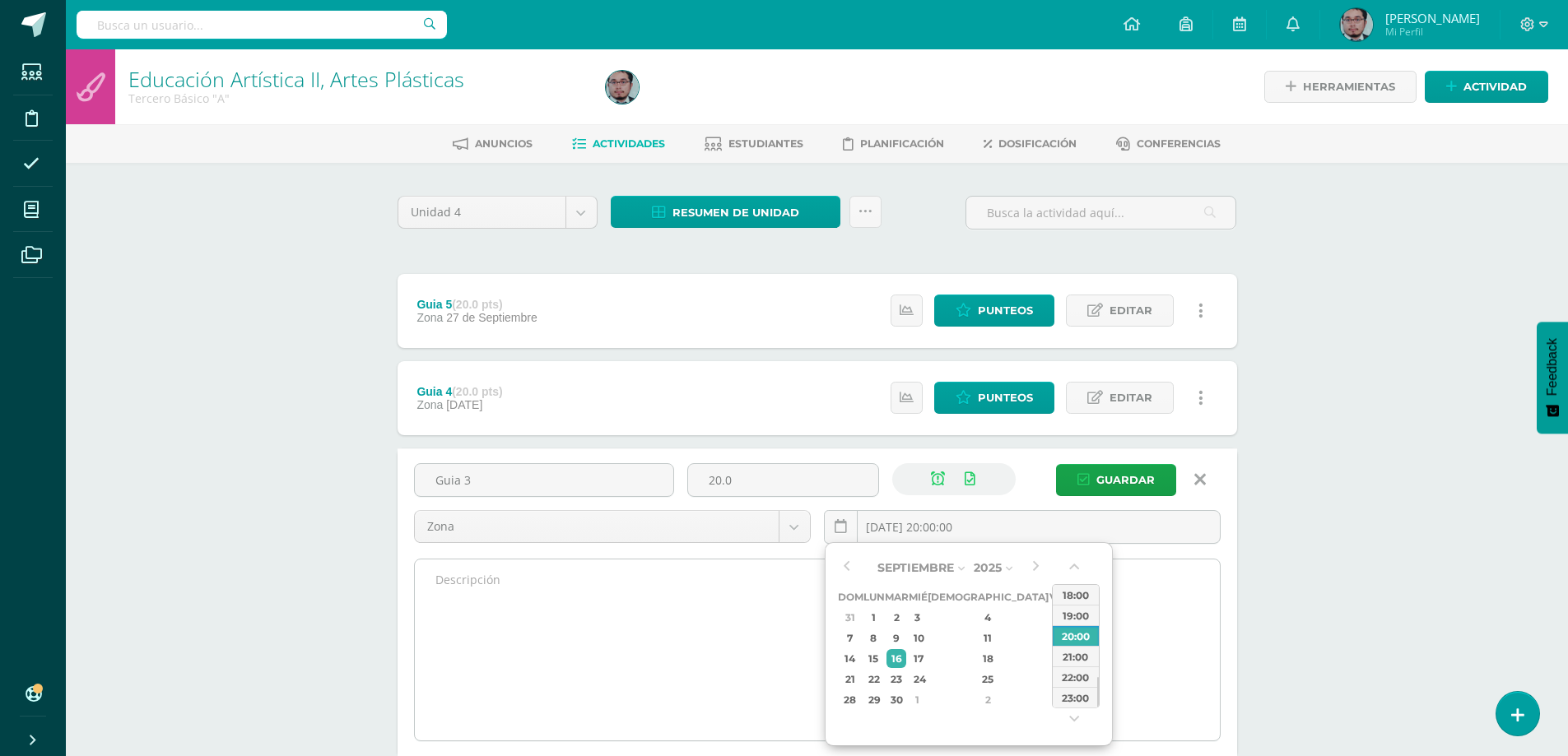
drag, startPoint x: 1001, startPoint y: 528, endPoint x: 753, endPoint y: 558, distance: 249.8
click at [753, 558] on div "Guia 3 20.0 Zona Prueba de Logro Parcial Zona Prueba de Proceso 2025-09-16 20:0…" at bounding box center [818, 602] width 807 height 278
click at [1092, 701] on div "23:00" at bounding box center [1075, 698] width 47 height 21
type input "2025-09-16 23:00"
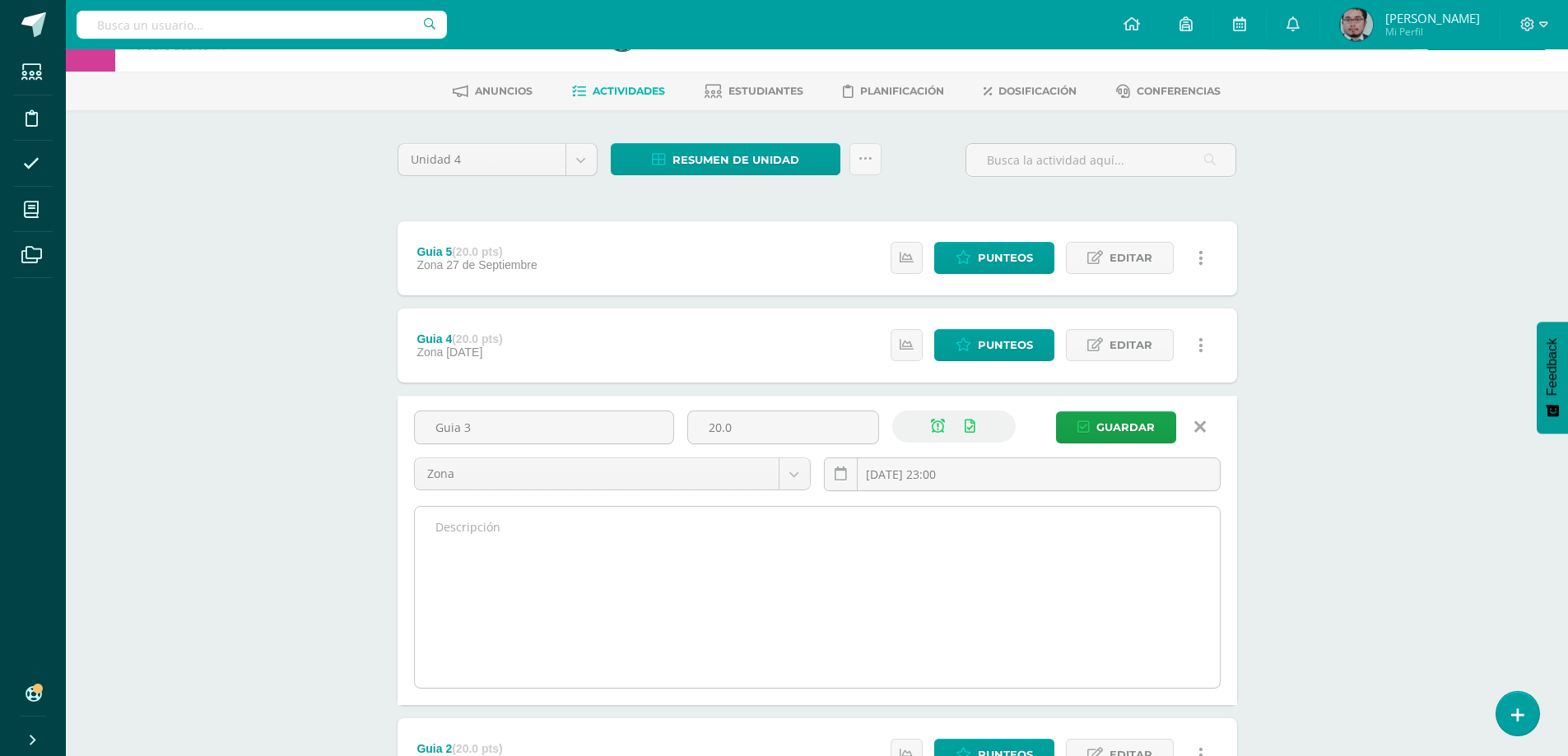
scroll to position [82, 0]
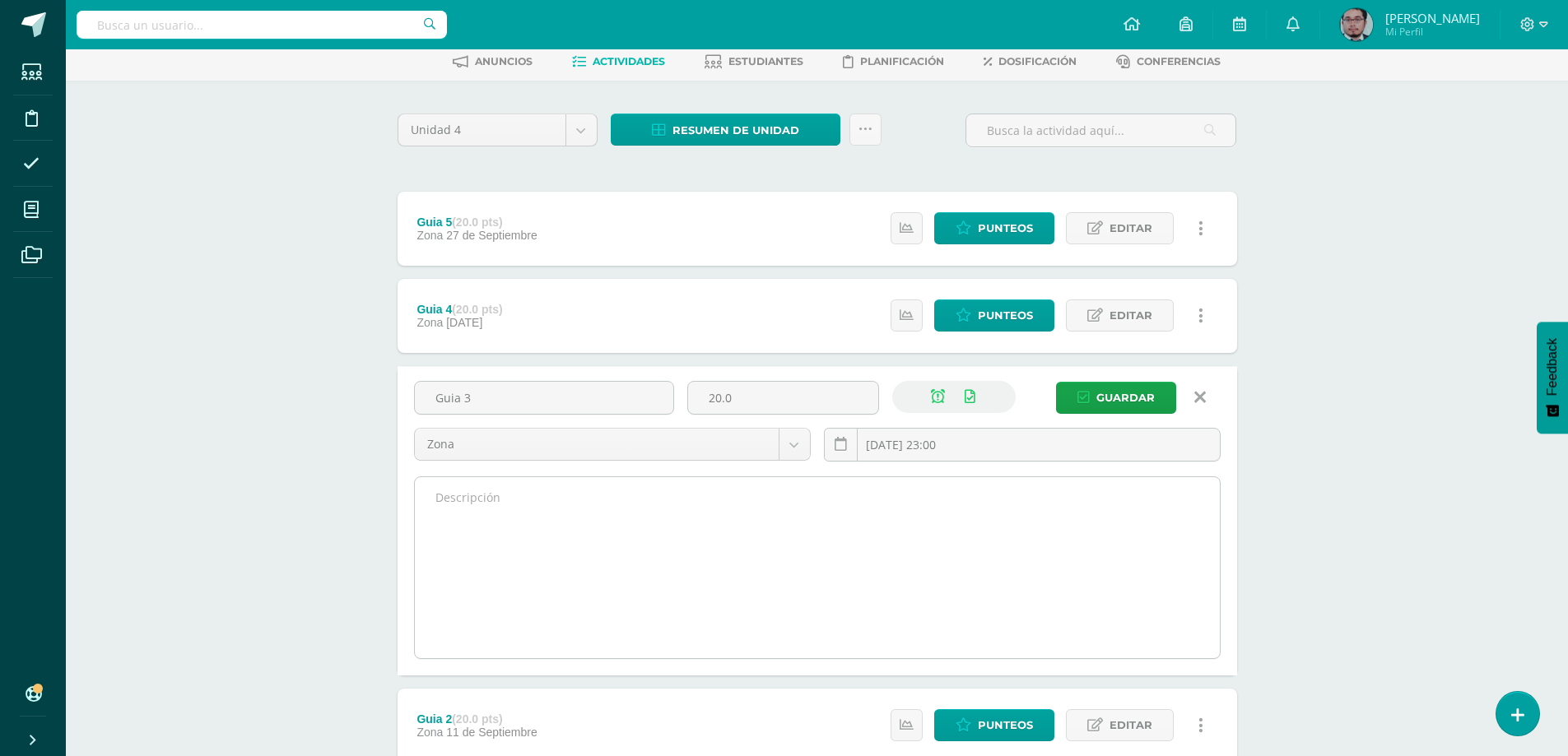
click at [1098, 545] on textarea at bounding box center [818, 568] width 805 height 181
click at [1051, 511] on textarea "Ejercicio pagina 60 deben colorear Planta: rojo, elevacion: amaril" at bounding box center [818, 568] width 805 height 181
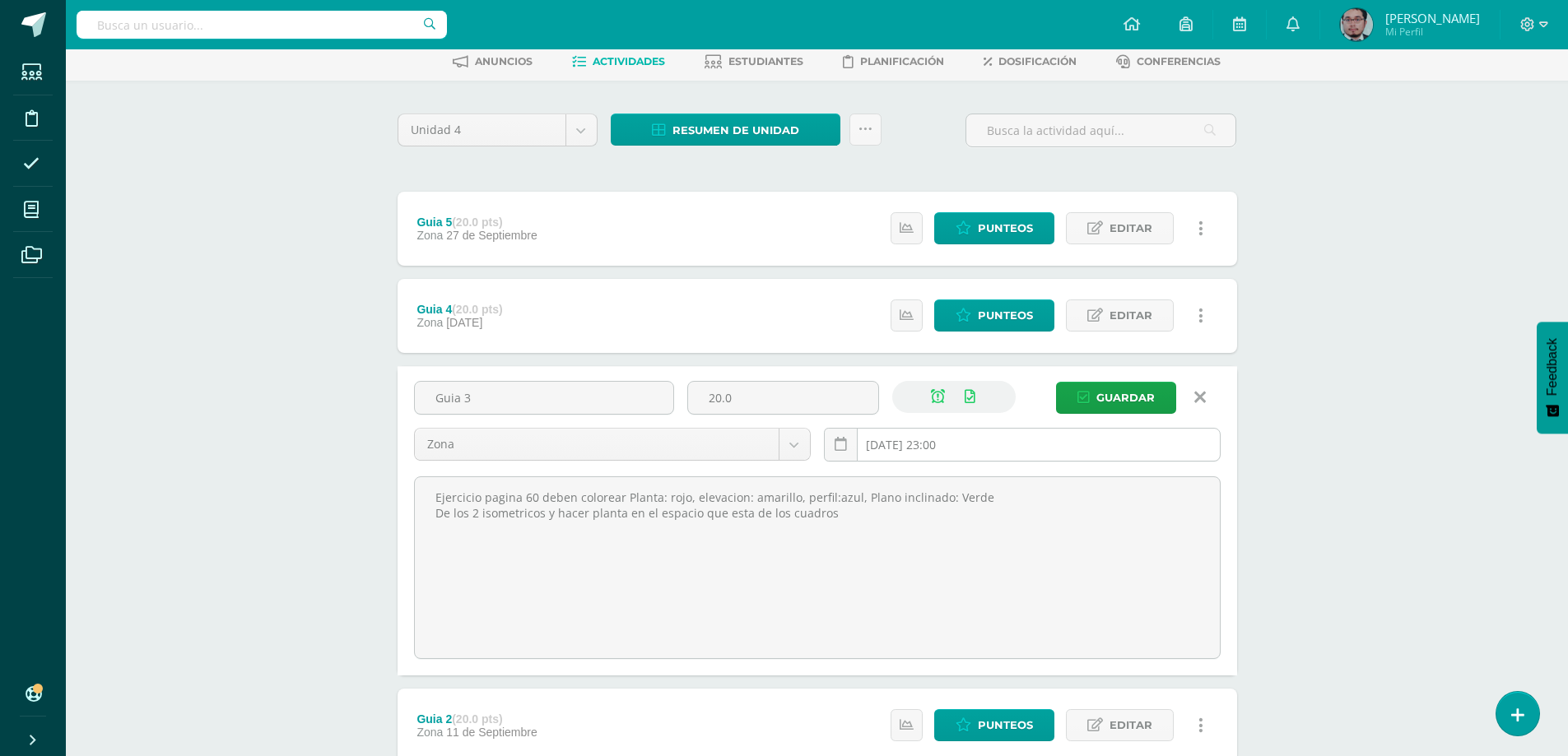
type textarea "Ejercicio pagina 60 deben colorear Planta: rojo, elevacion: amarillo, perfil:az…"
click at [960, 443] on input "2025-09-16 23:00" at bounding box center [1022, 445] width 395 height 32
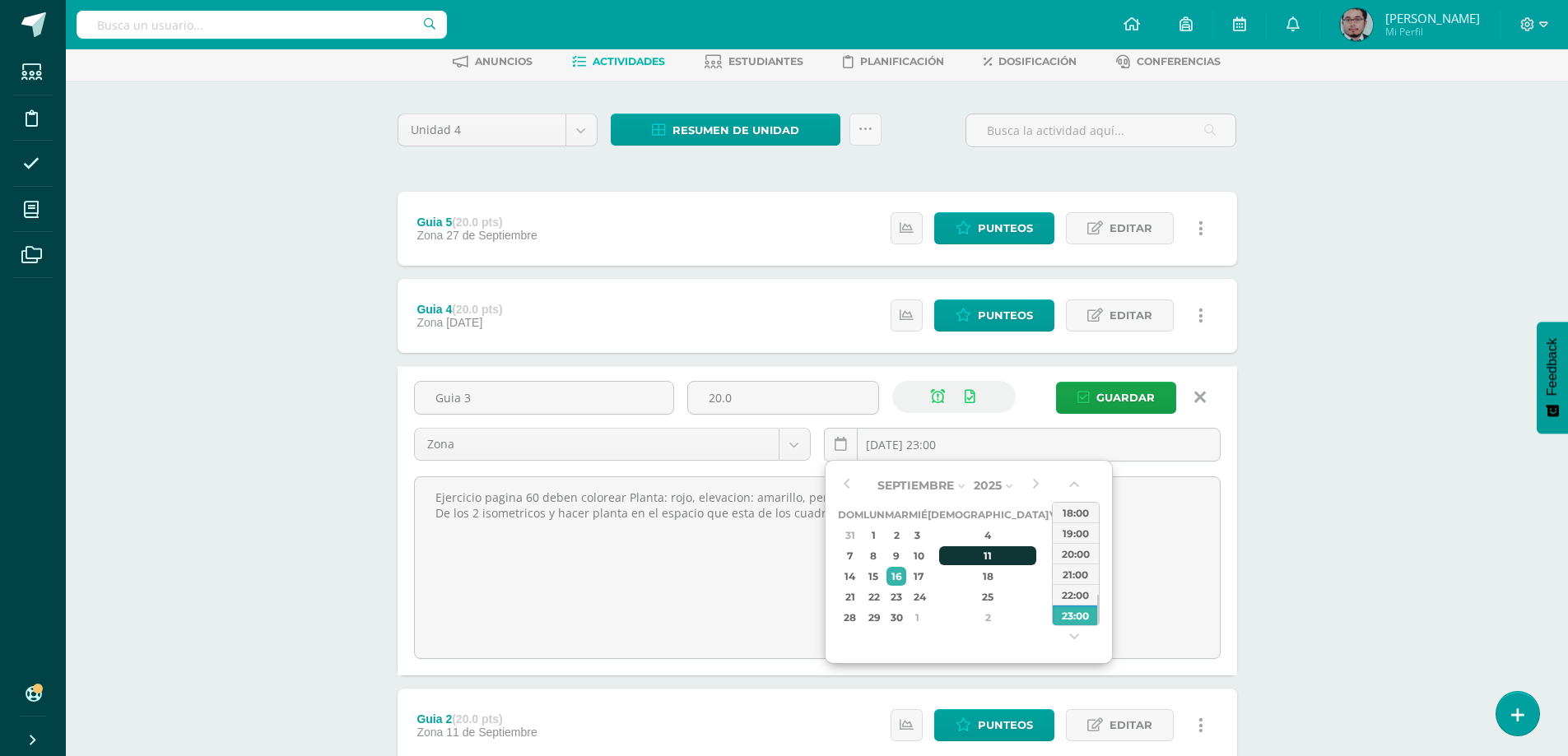
click at [975, 560] on div "11" at bounding box center [988, 556] width 97 height 19
type input "2025-09-11 23:00"
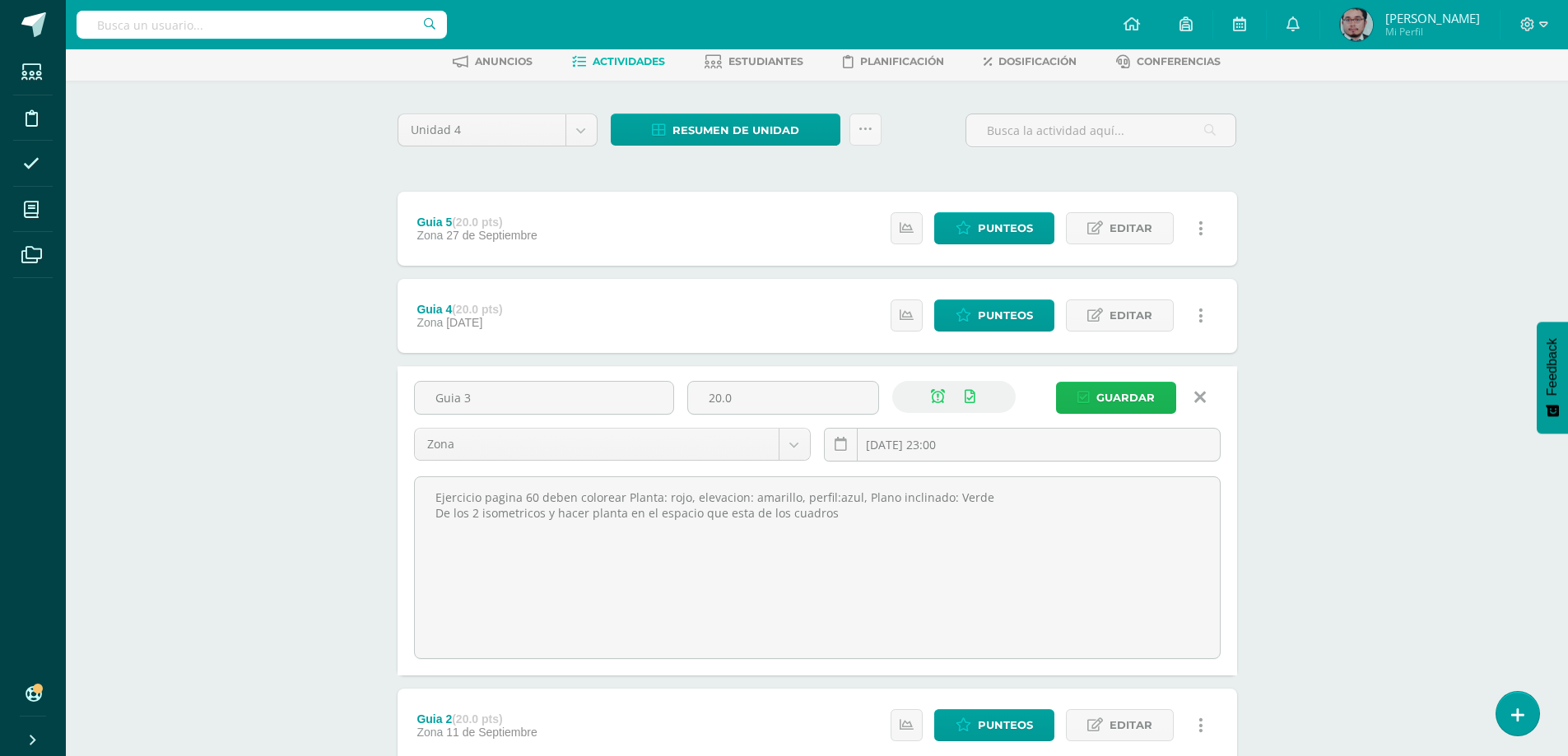
click at [1124, 402] on span "Guardar" at bounding box center [1125, 397] width 58 height 31
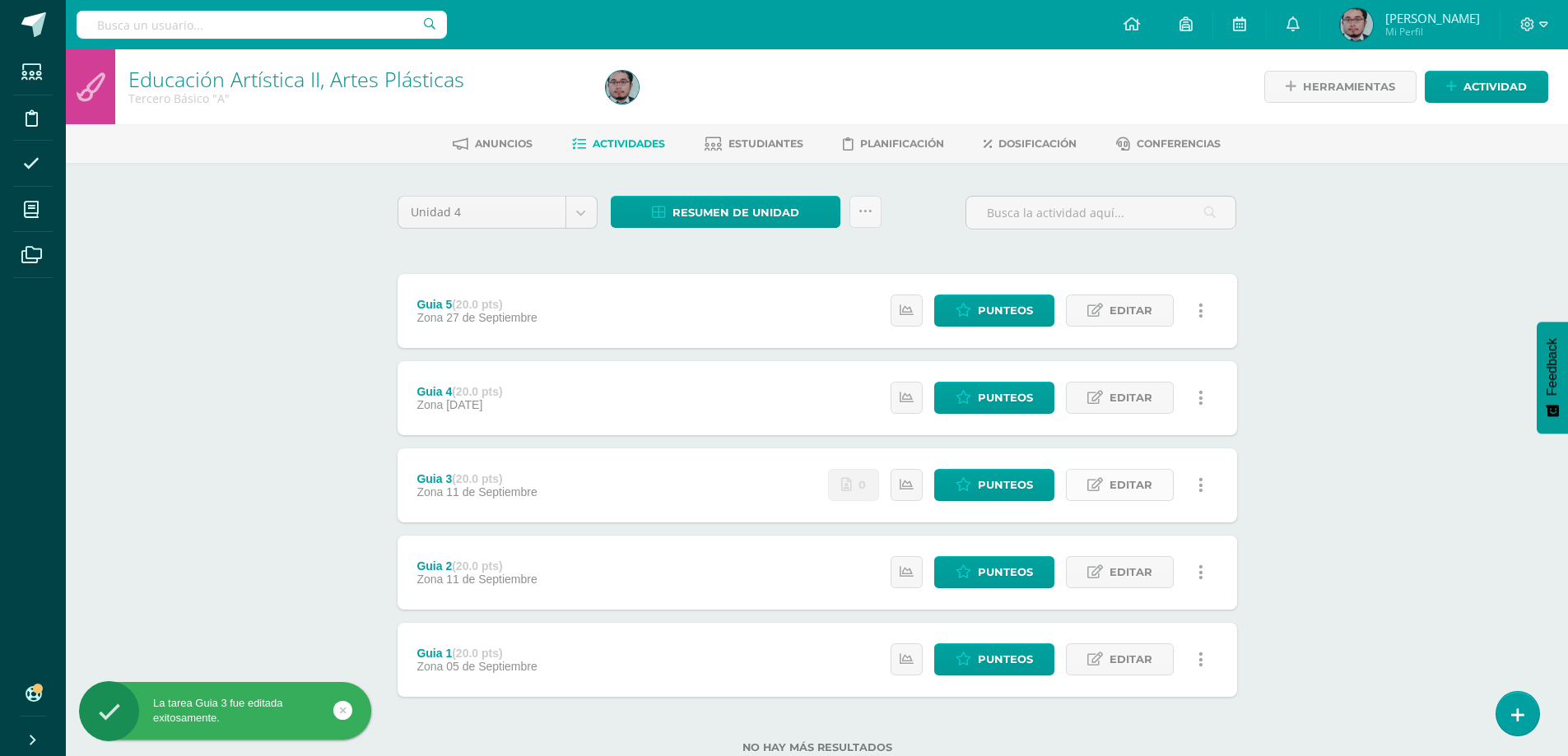
click at [1120, 491] on span "Editar" at bounding box center [1131, 485] width 43 height 31
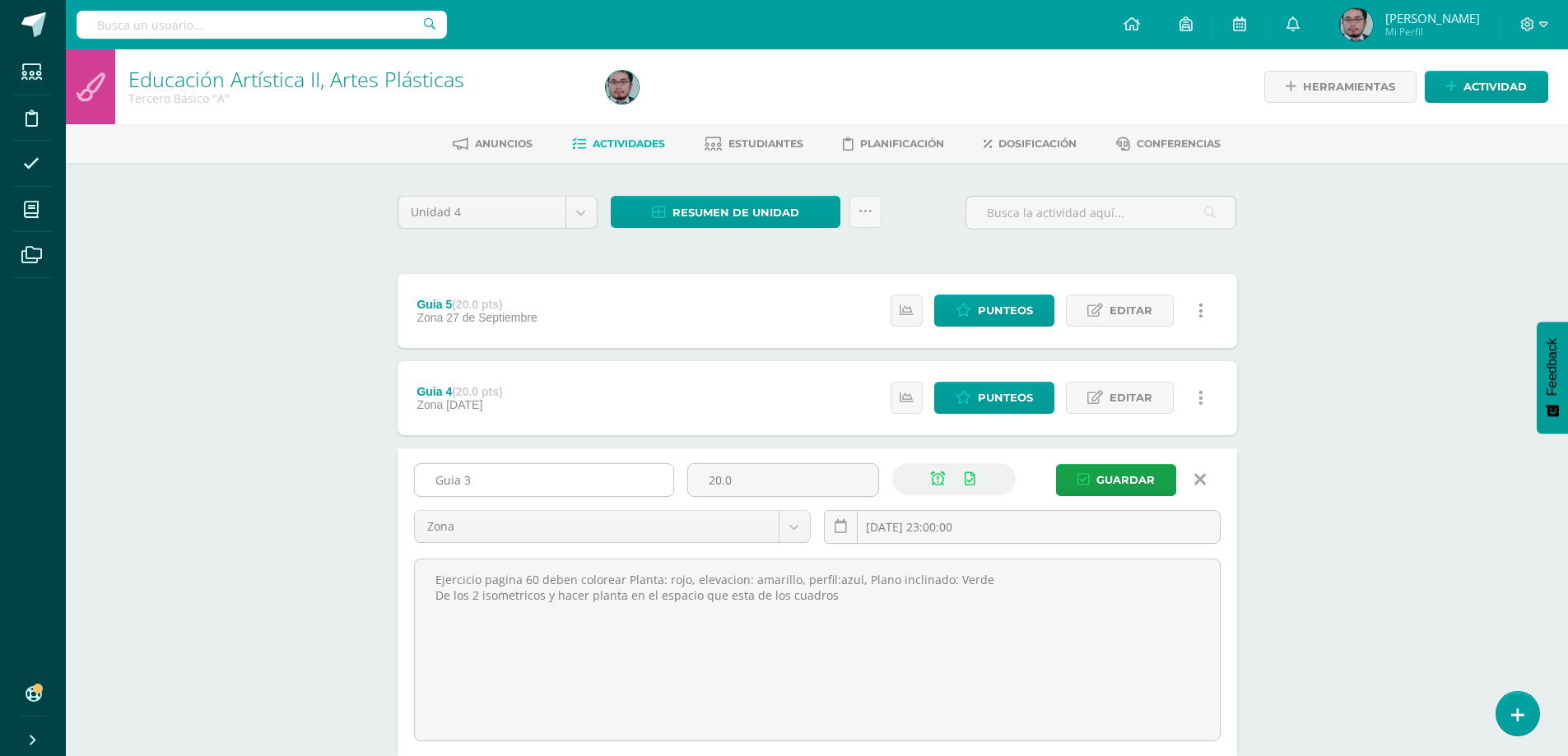
click at [595, 480] on input "Guia 3" at bounding box center [544, 480] width 259 height 32
type input "Guia 3 Libro"
click at [1101, 488] on span "Guardar" at bounding box center [1125, 480] width 58 height 31
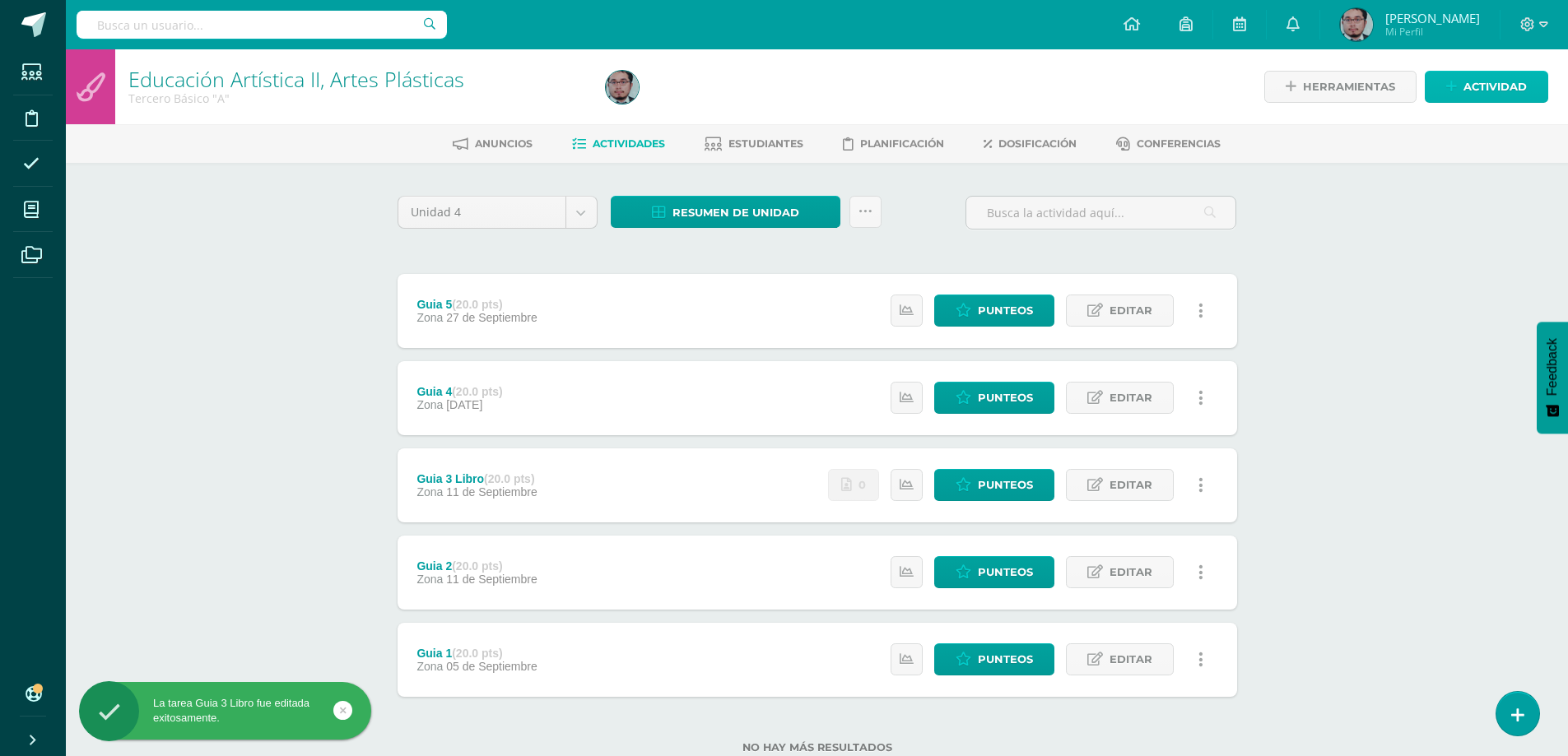
click at [1498, 87] on span "Actividad" at bounding box center [1496, 86] width 63 height 31
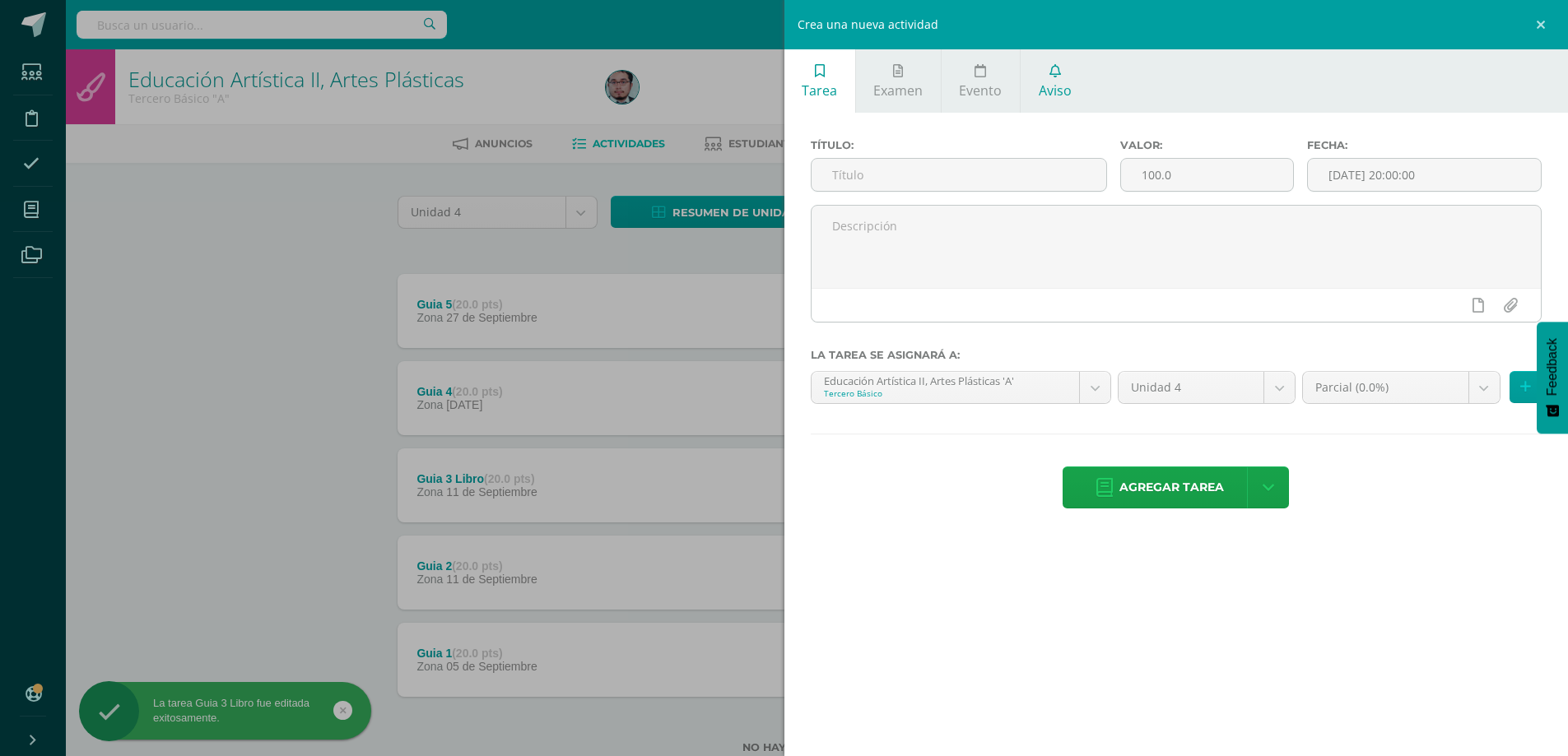
click at [1079, 95] on link "Aviso" at bounding box center [1055, 81] width 68 height 63
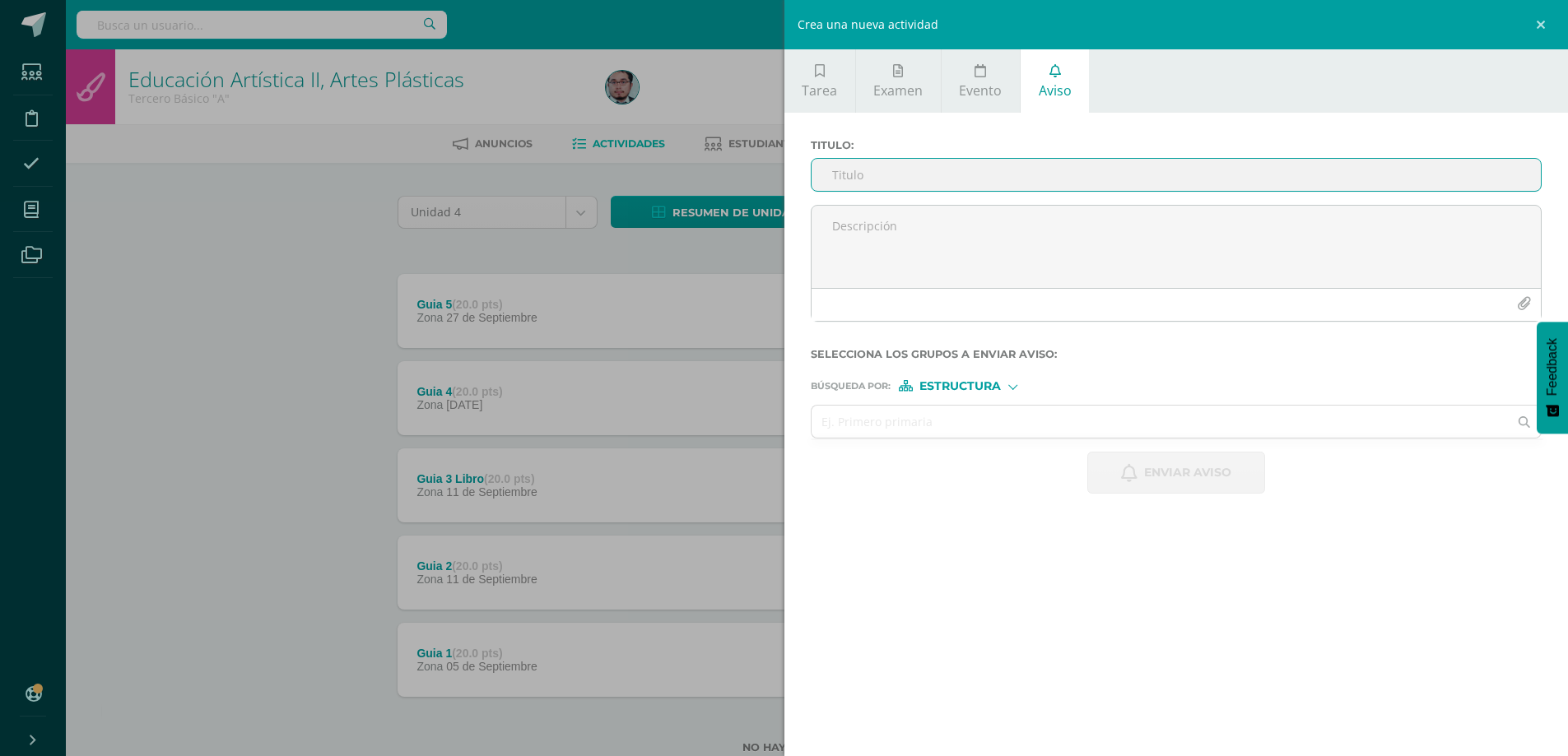
click at [1094, 163] on input "Titulo :" at bounding box center [1176, 174] width 730 height 32
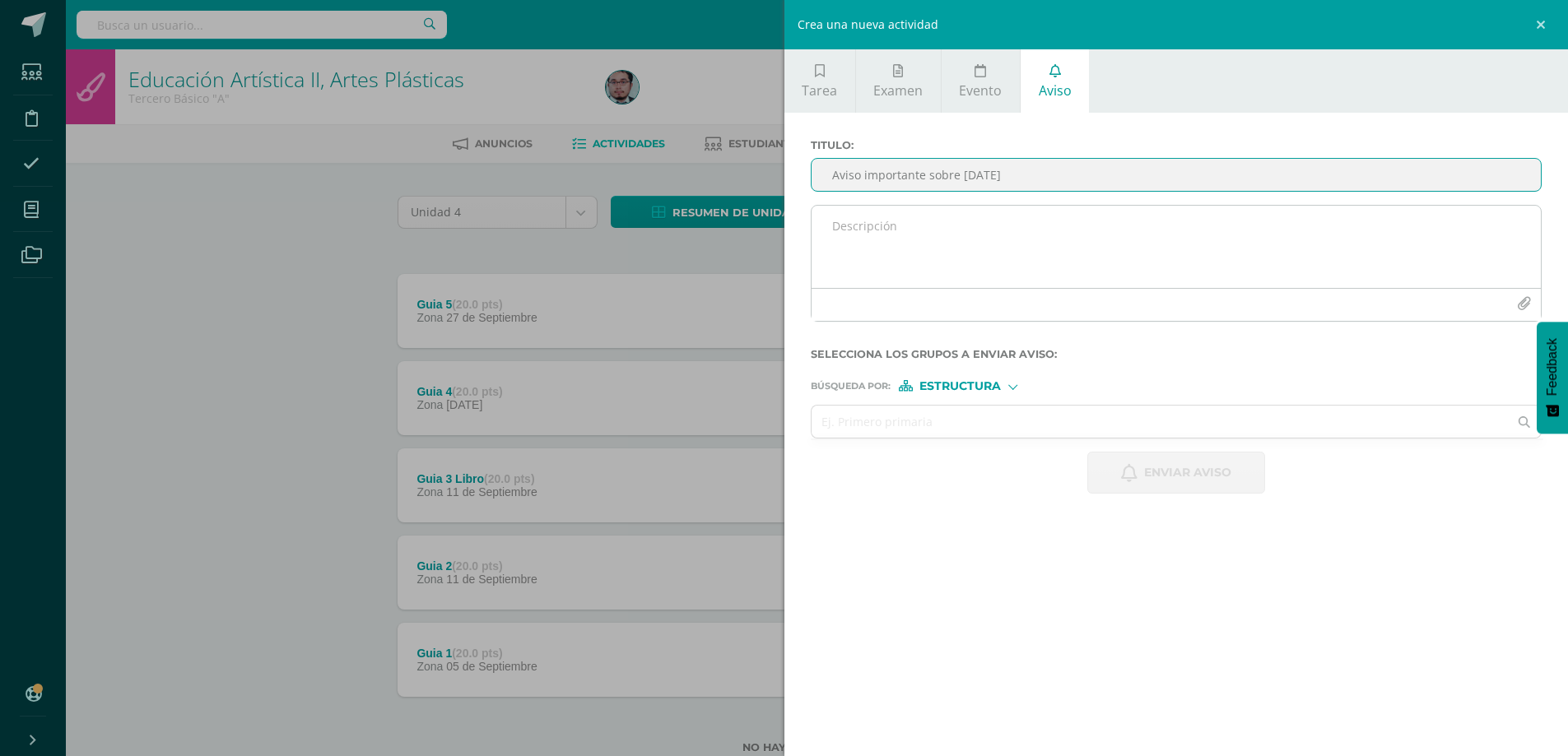
type input "Aviso importante sobre [DATE]"
click at [1063, 235] on textarea at bounding box center [1176, 247] width 730 height 82
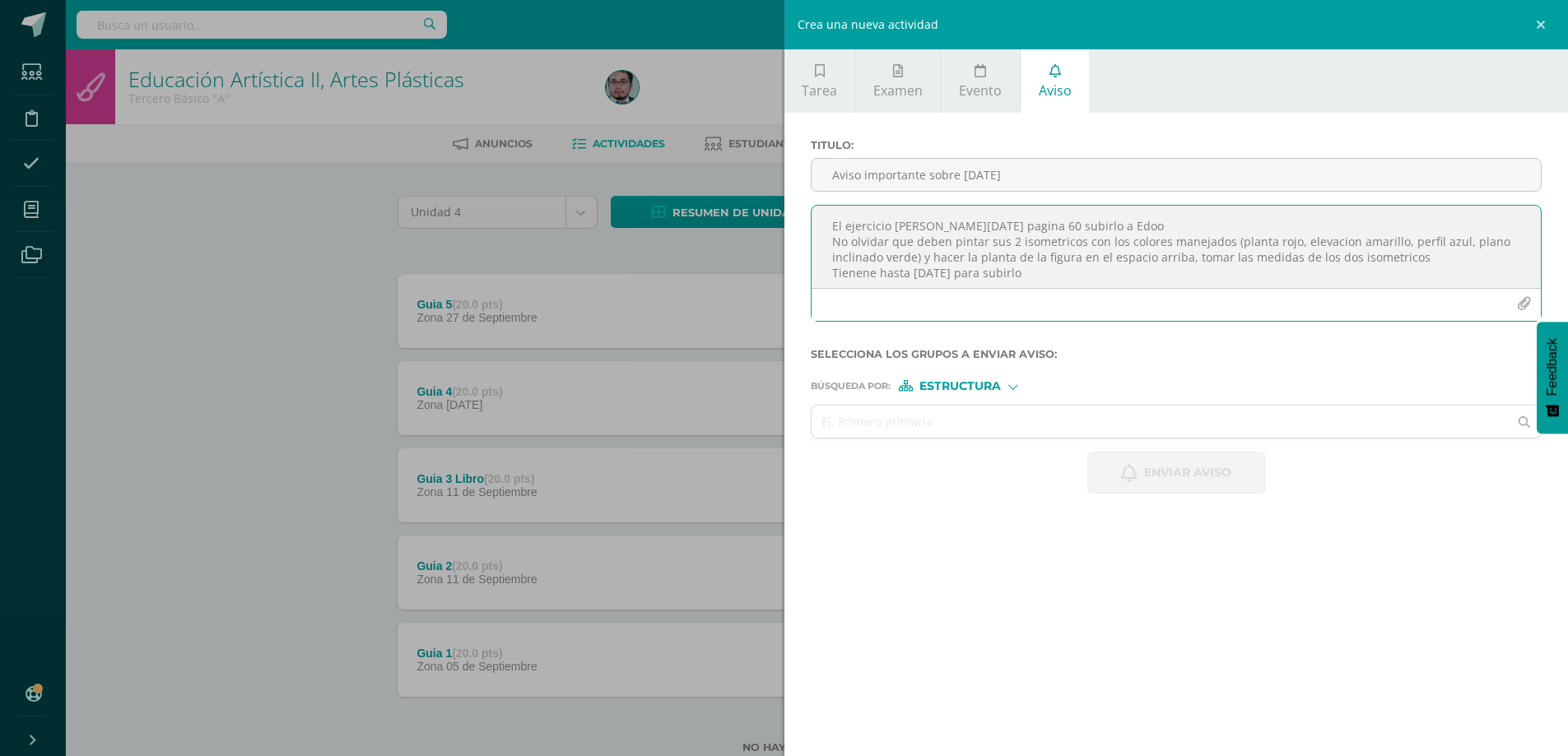
scroll to position [9, 0]
type textarea "El ejercicio [PERSON_NAME][DATE] pagina 60 subirlo a Edoo No olvidar que deben …"
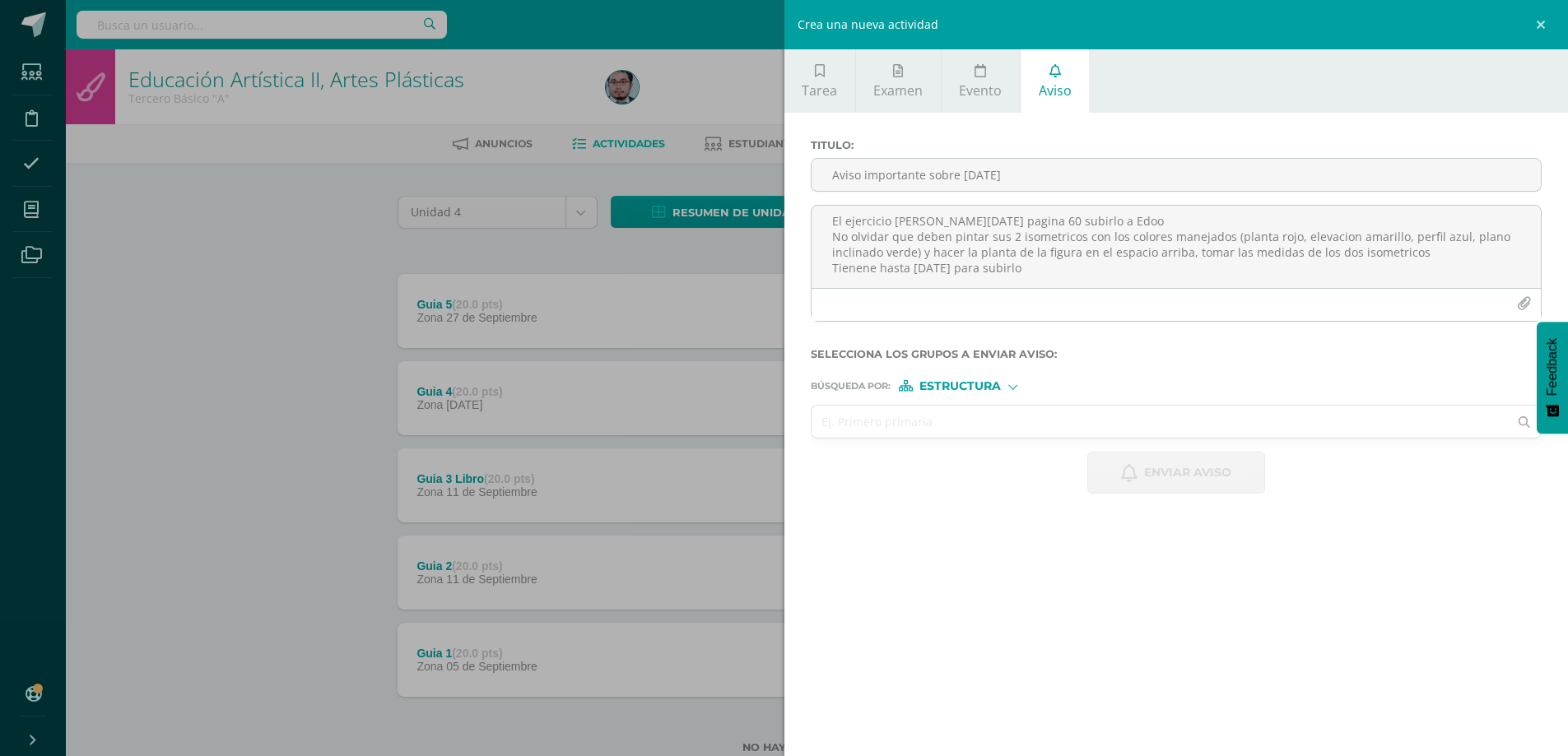
click at [1023, 431] on input "text" at bounding box center [1161, 421] width 698 height 32
type input "tercero a"
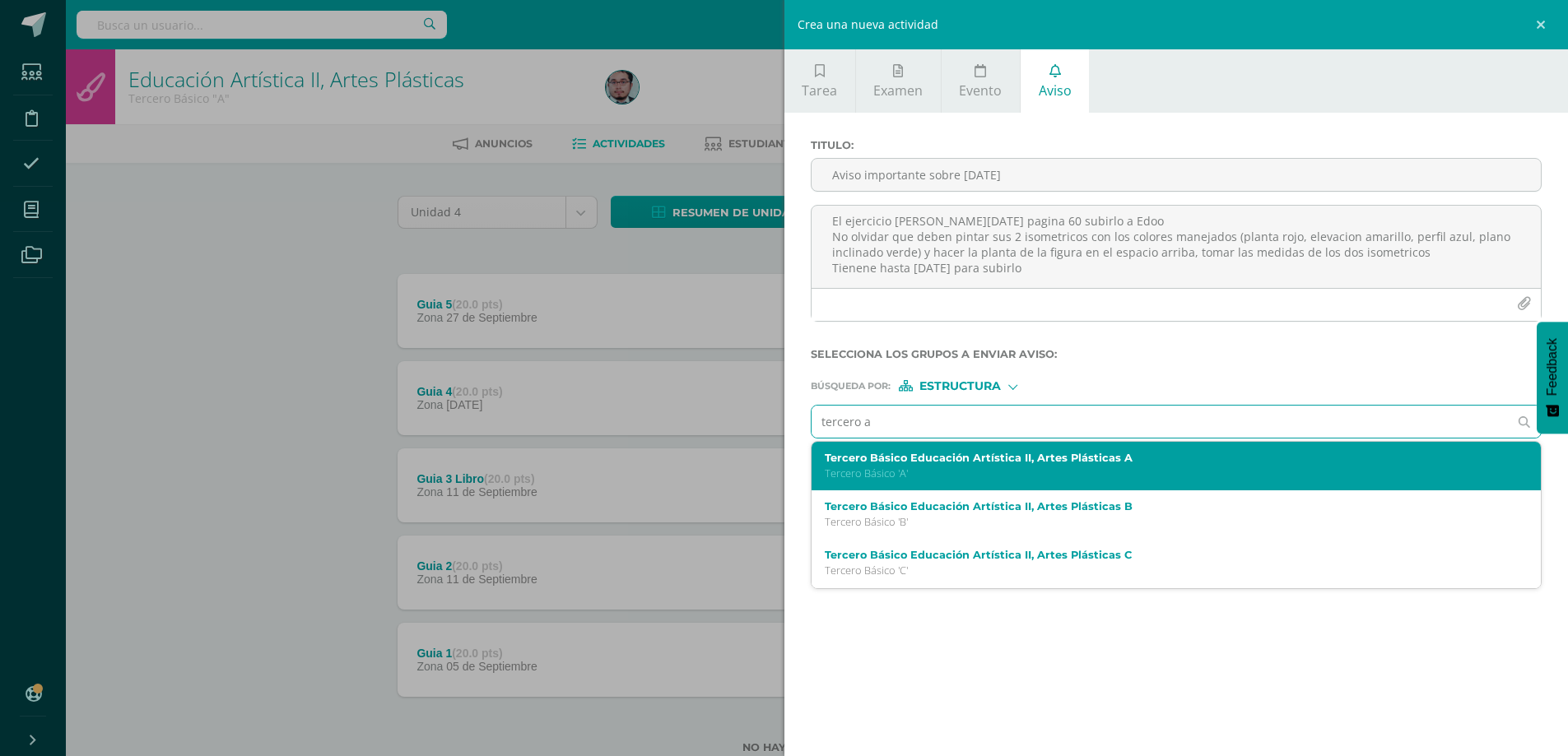
click at [1002, 450] on div "Tercero Básico Educación Artística II, Artes Plásticas A Tercero Básico 'A'" at bounding box center [1176, 466] width 730 height 49
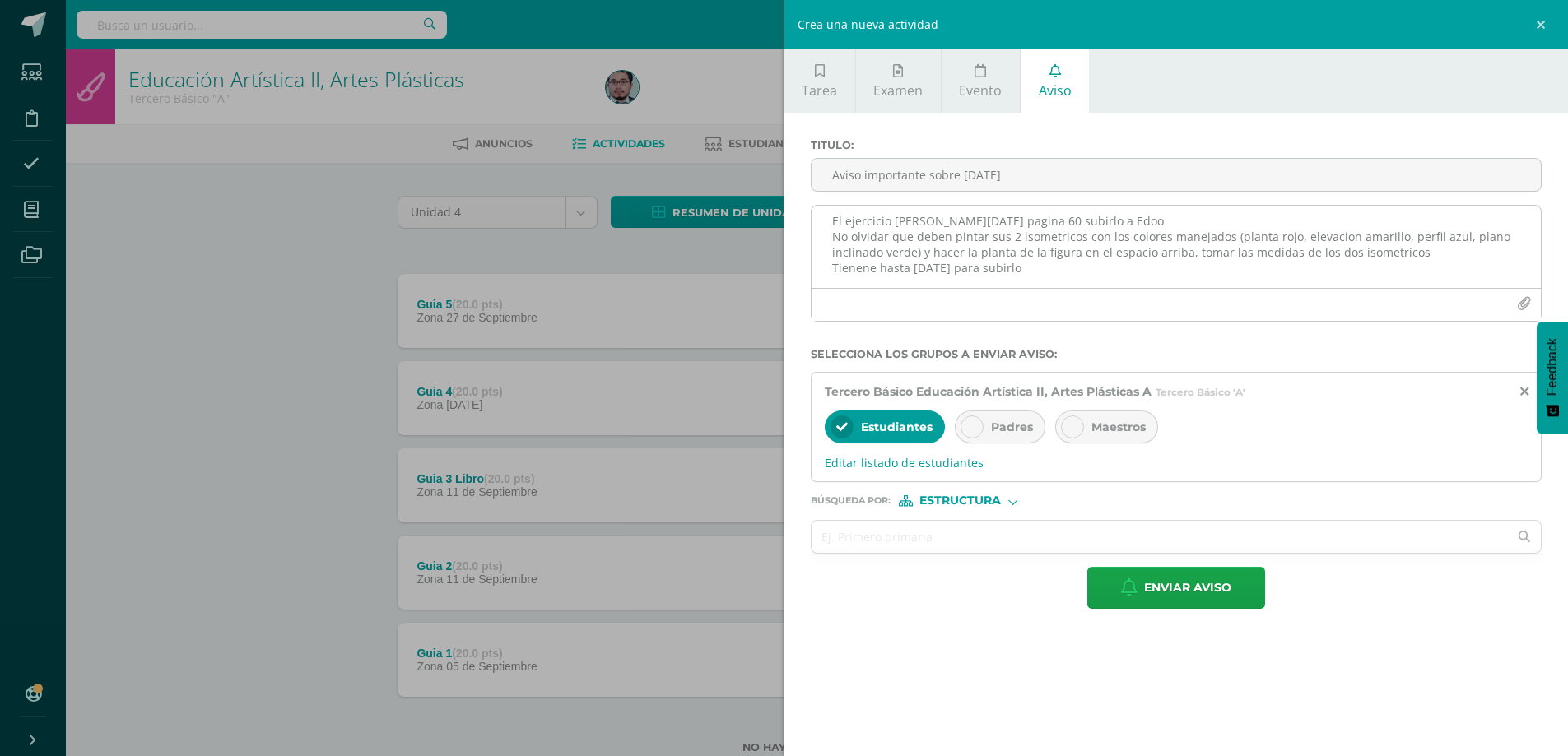
click at [874, 262] on textarea "El ejercicio [PERSON_NAME][DATE] pagina 60 subirlo a Edoo No olvidar que deben …" at bounding box center [1176, 247] width 730 height 82
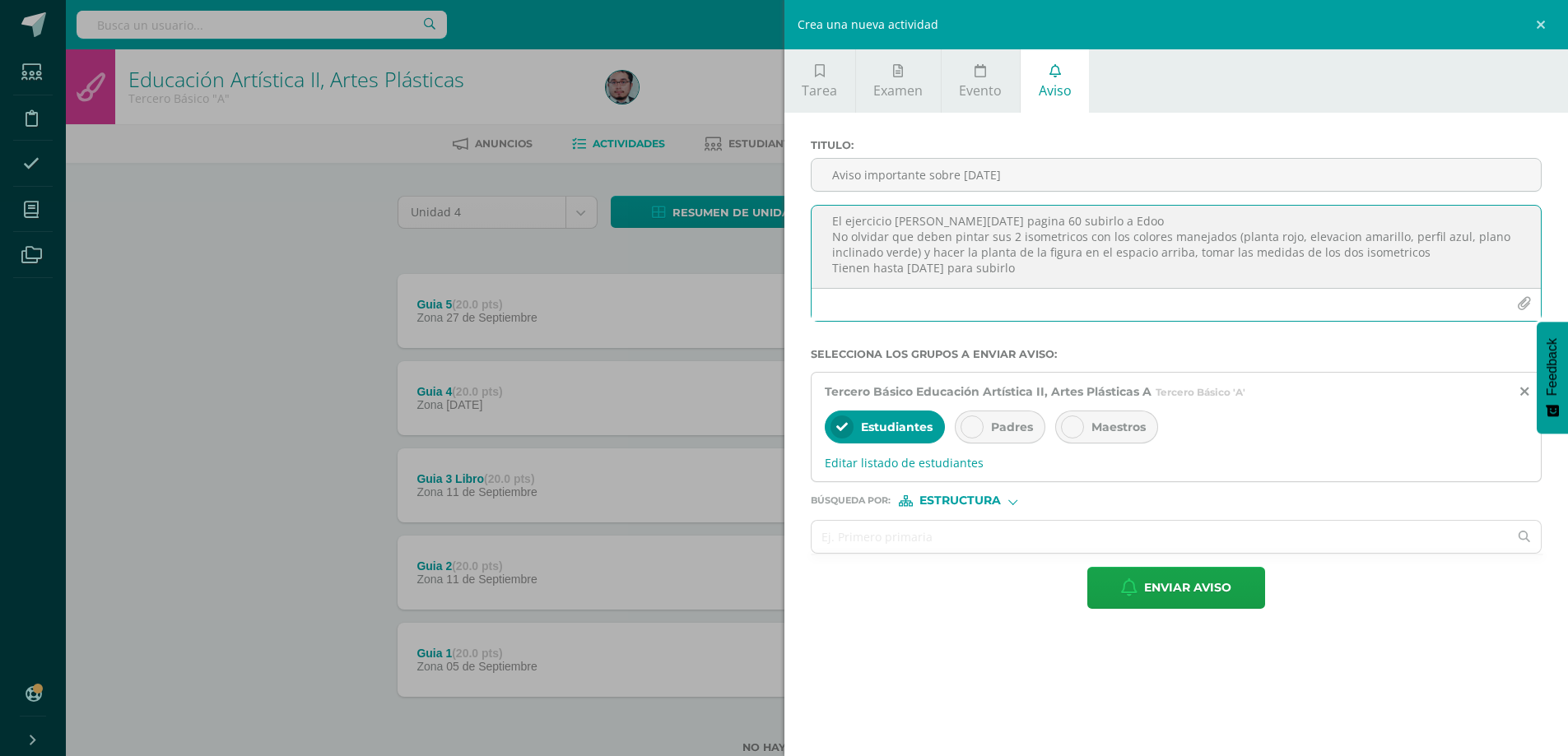
click at [1178, 251] on textarea "El ejercicio [PERSON_NAME][DATE] pagina 60 subirlo a Edoo No olvidar que deben …" at bounding box center [1176, 247] width 730 height 82
type textarea "El ejercicio [PERSON_NAME][DATE] pagina 60 subirlo a Edoo No olvidar que deben …"
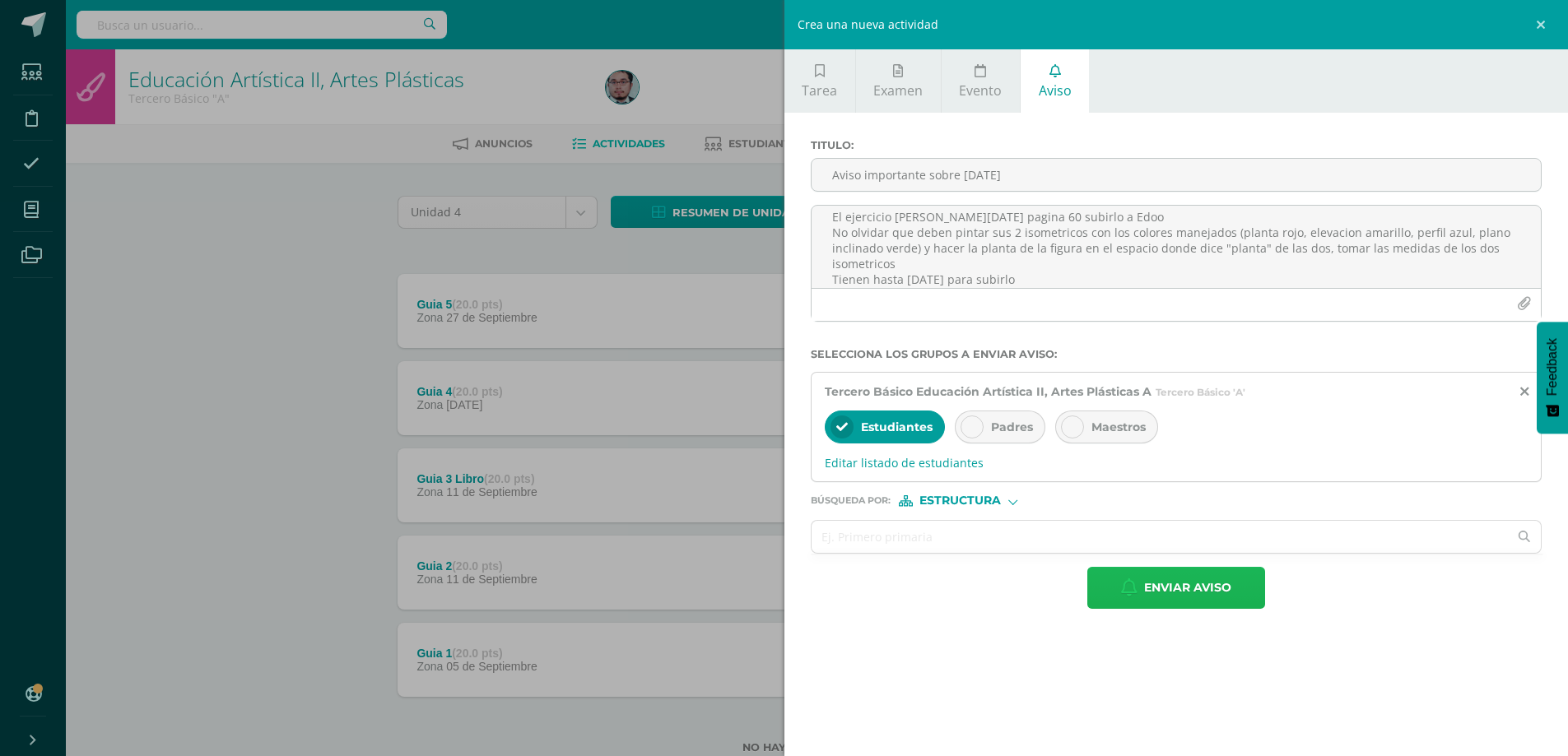
drag, startPoint x: 1160, startPoint y: 594, endPoint x: 1193, endPoint y: 651, distance: 65.9
click at [1193, 651] on div "Tarea Examen Evento Aviso Título: Valor: 100.0 Fecha: [DATE] 20:00:00 La tarea …" at bounding box center [1177, 378] width 785 height 756
click at [1180, 589] on span "Enviar aviso" at bounding box center [1188, 588] width 87 height 41
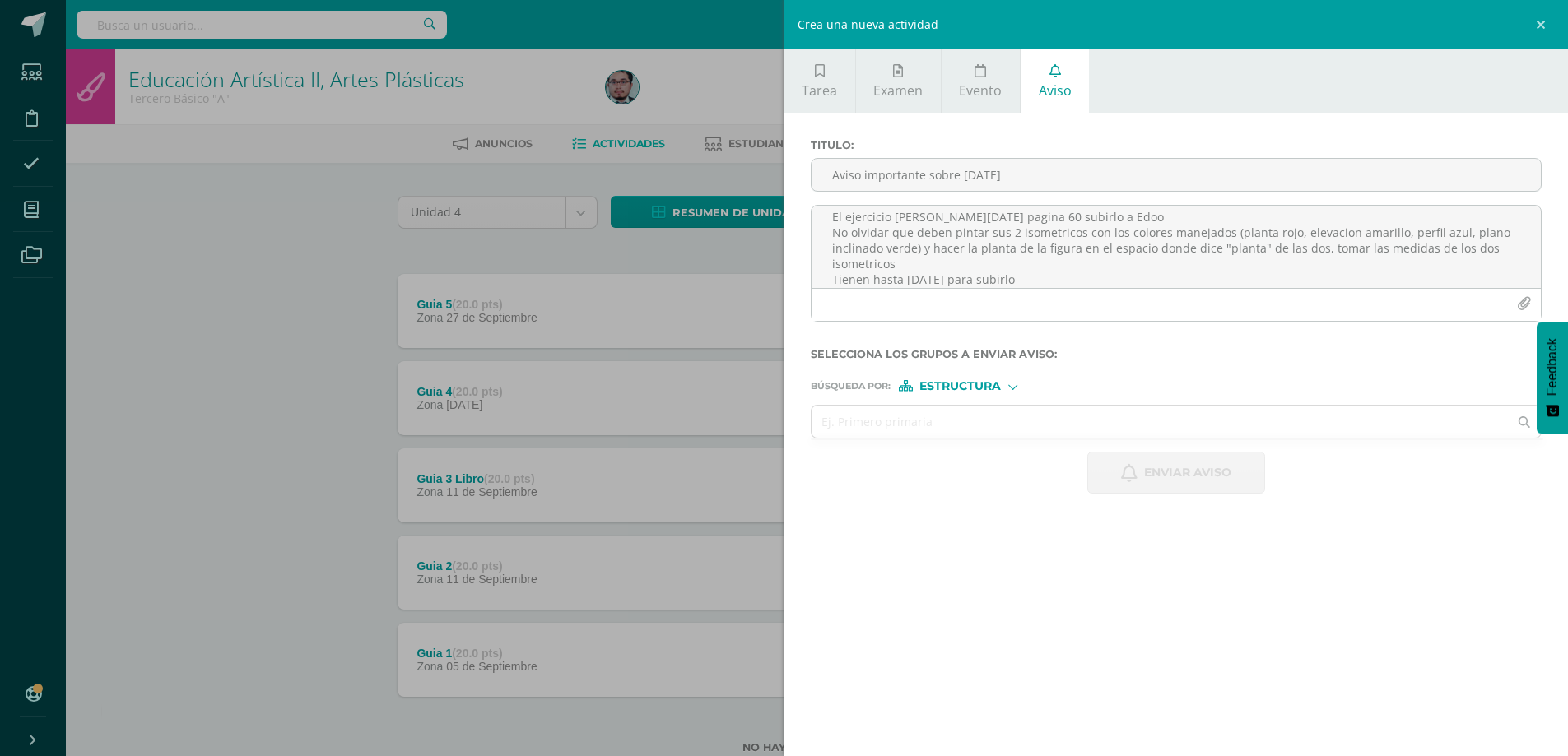
scroll to position [0, 0]
click at [601, 495] on div "Crea una nueva actividad Tarea Examen Evento Aviso Título: Valor: 100.0 Fecha: …" at bounding box center [784, 378] width 1568 height 756
